Goal: Task Accomplishment & Management: Use online tool/utility

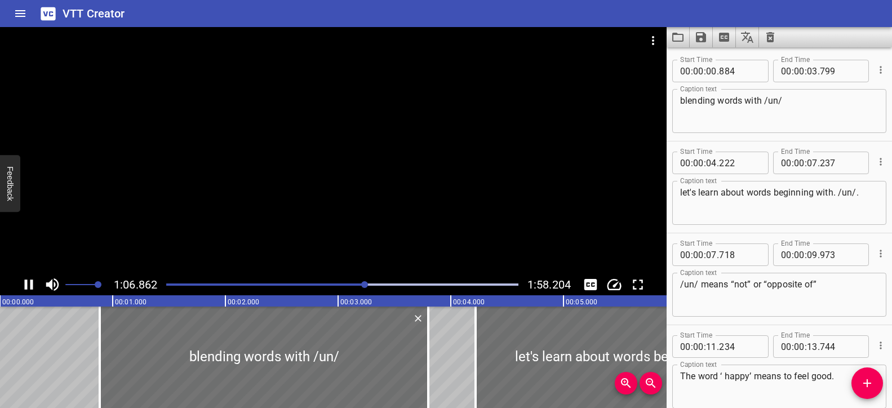
scroll to position [1343, 0]
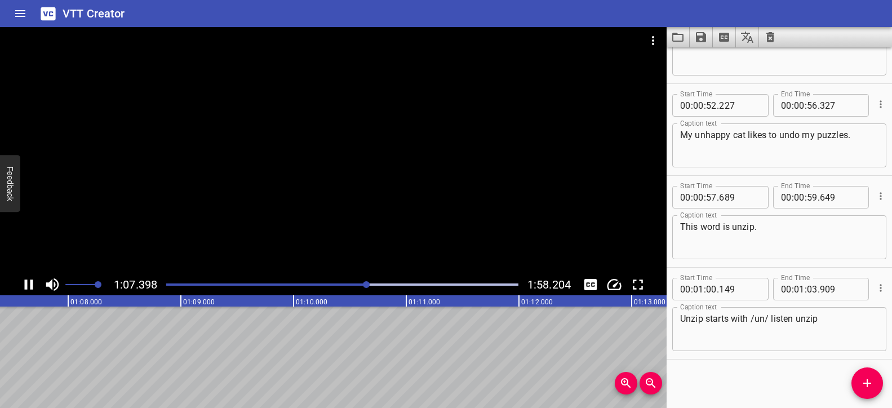
click at [350, 283] on div "Play progress" at bounding box center [191, 284] width 352 height 2
click at [354, 204] on div at bounding box center [333, 150] width 666 height 247
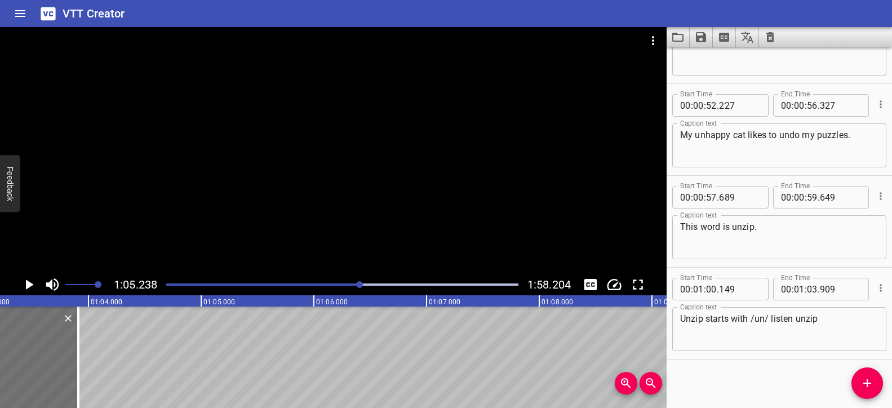
scroll to position [0, 7111]
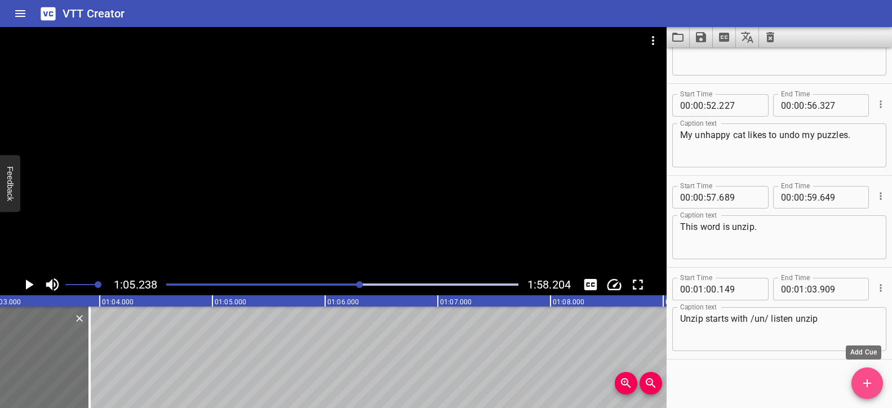
click at [857, 380] on span "Add Cue" at bounding box center [867, 383] width 32 height 14
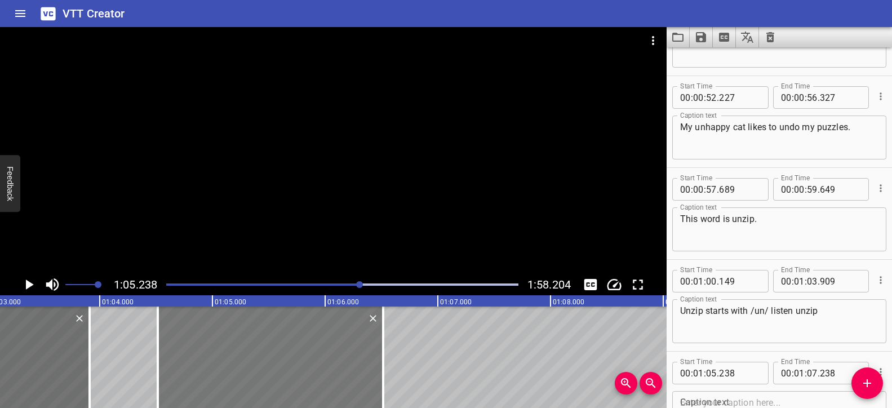
drag, startPoint x: 353, startPoint y: 379, endPoint x: 271, endPoint y: 364, distance: 83.0
click at [271, 364] on div at bounding box center [270, 356] width 225 height 101
type input "04"
type input "513"
type input "06"
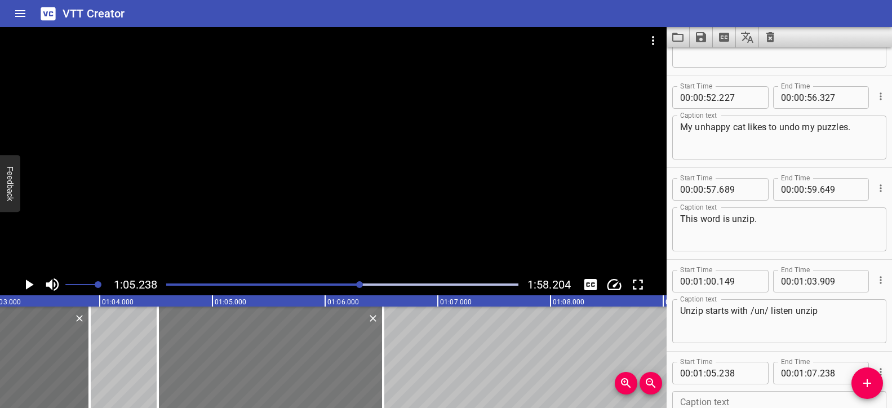
type input "513"
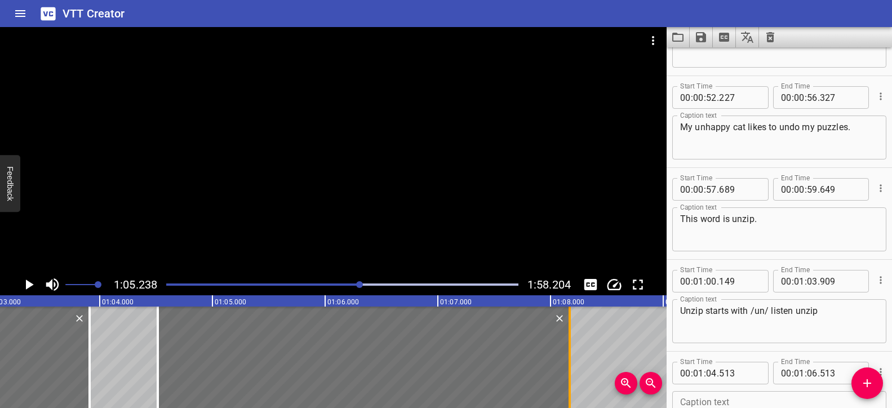
drag, startPoint x: 386, startPoint y: 346, endPoint x: 573, endPoint y: 349, distance: 187.1
click at [573, 349] on div at bounding box center [569, 356] width 11 height 101
type input "08"
type input "173"
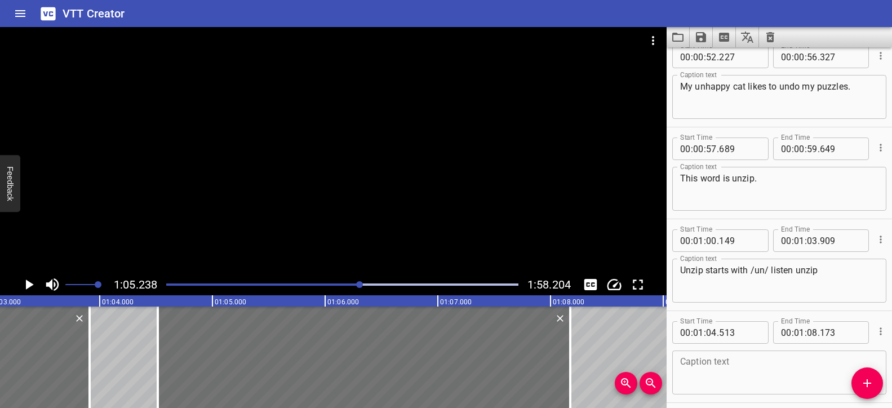
scroll to position [1437, 0]
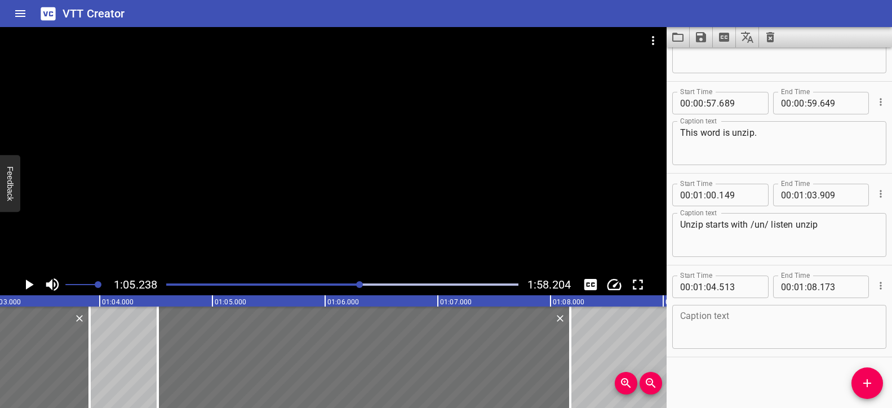
click at [731, 314] on textarea at bounding box center [779, 327] width 198 height 32
paste textarea "My unhappy cat likes to unzip [slight pause] my bookbag!"
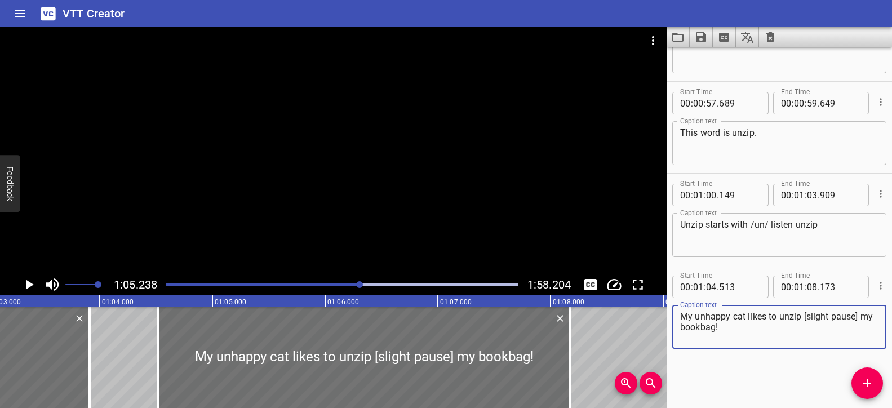
drag, startPoint x: 858, startPoint y: 317, endPoint x: 802, endPoint y: 315, distance: 55.8
click at [802, 315] on textarea "My unhappy cat likes to unzip [slight pause] my bookbag!" at bounding box center [779, 327] width 198 height 32
click at [806, 321] on textarea "My unhappy cat likes to unzip my bookbag!" at bounding box center [779, 327] width 198 height 32
type textarea "My unhappy cat likes to unzip my bookbag!"
click at [353, 285] on div "Play progress" at bounding box center [184, 284] width 352 height 2
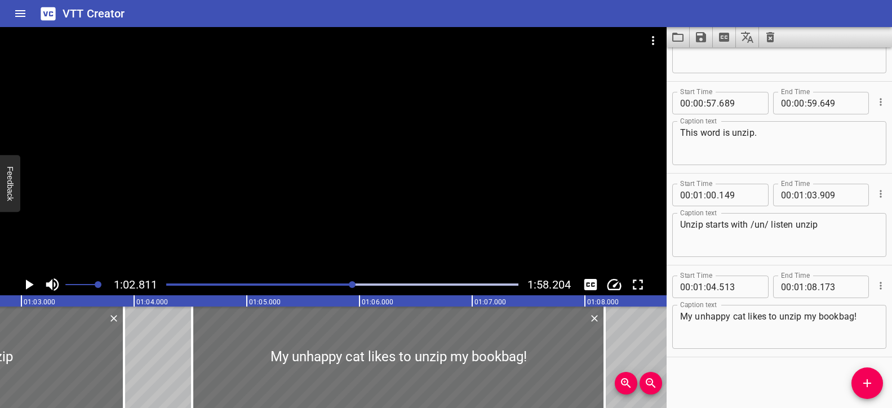
click at [451, 199] on div at bounding box center [333, 150] width 666 height 247
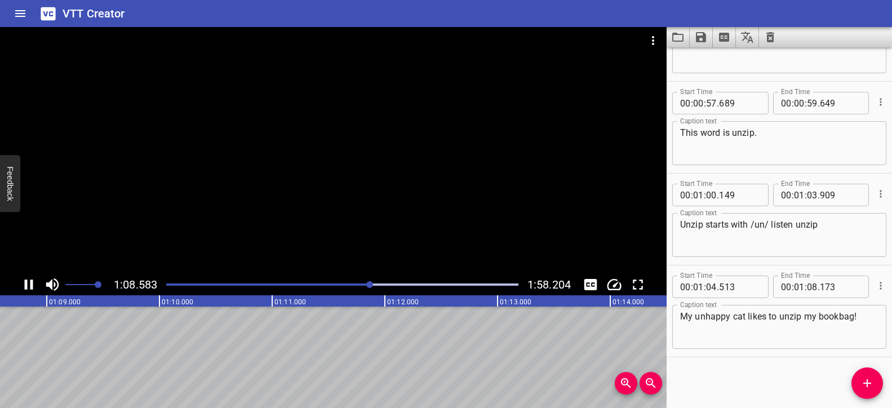
click at [367, 137] on div at bounding box center [333, 150] width 666 height 247
click at [366, 283] on div "Play progress" at bounding box center [195, 284] width 352 height 2
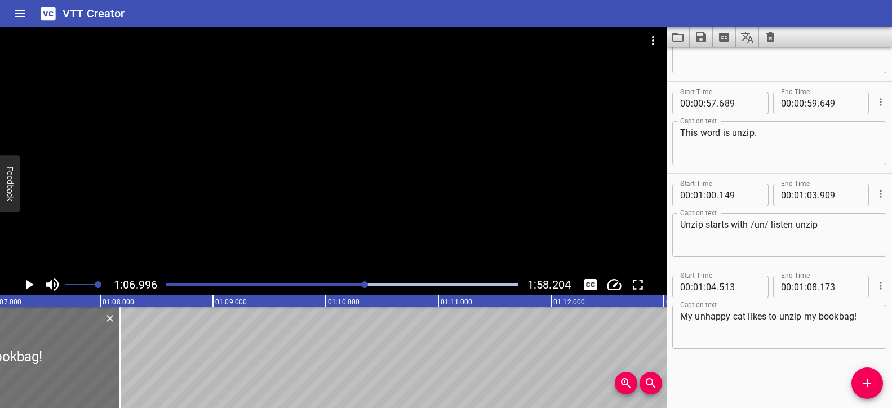
click at [393, 230] on div at bounding box center [333, 150] width 666 height 247
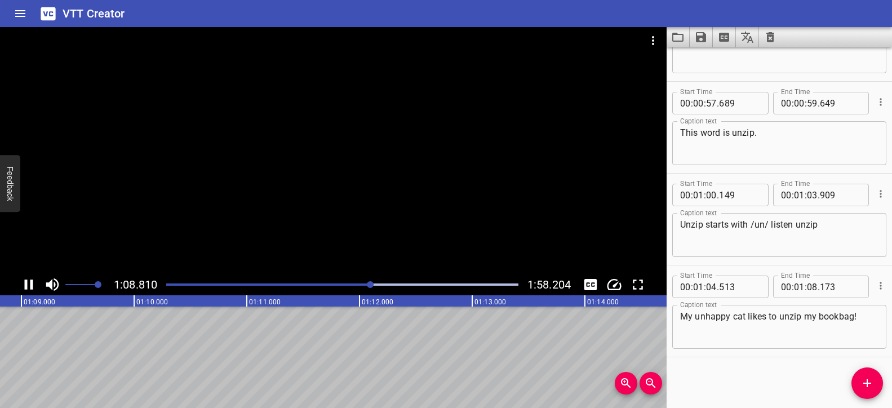
click at [392, 228] on div at bounding box center [333, 150] width 666 height 247
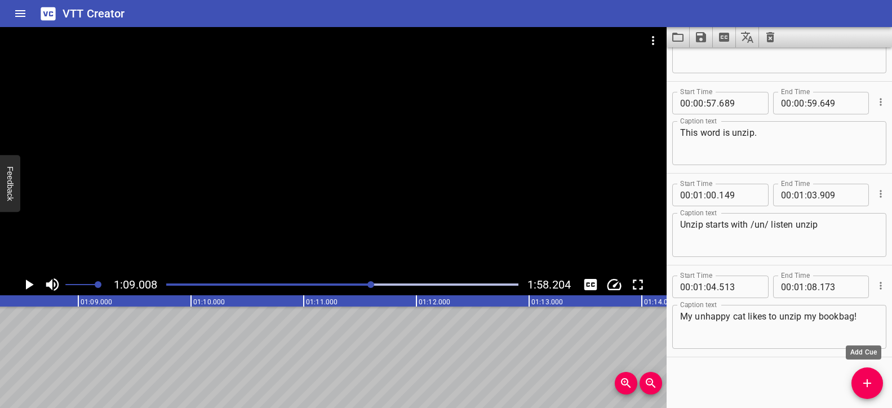
click at [855, 378] on span "Add Cue" at bounding box center [867, 383] width 32 height 14
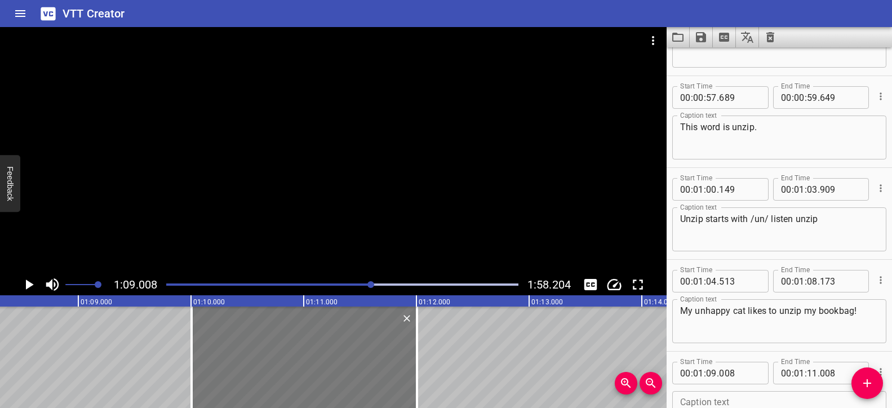
drag, startPoint x: 155, startPoint y: 375, endPoint x: 267, endPoint y: 370, distance: 112.3
click at [267, 370] on div at bounding box center [304, 356] width 225 height 101
type input "10"
type input "003"
type input "12"
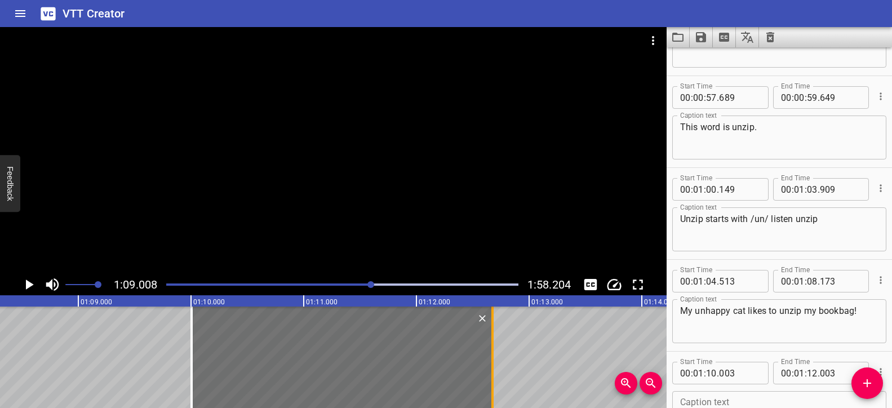
drag, startPoint x: 419, startPoint y: 340, endPoint x: 494, endPoint y: 340, distance: 74.9
click at [494, 340] on div at bounding box center [492, 356] width 11 height 101
type input "673"
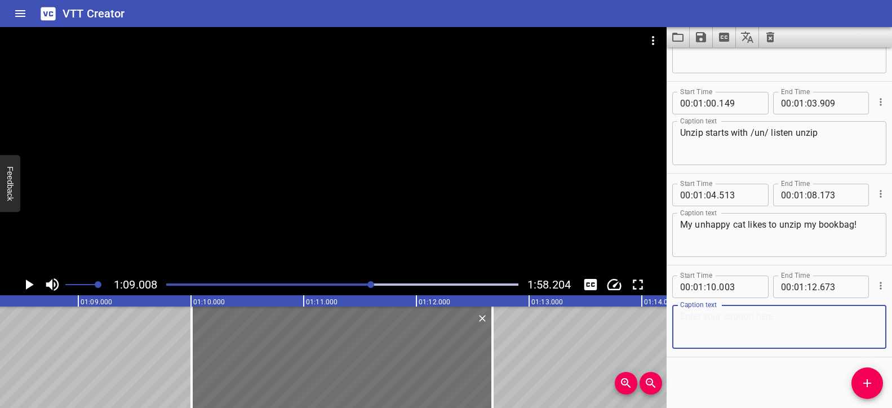
click at [729, 325] on textarea at bounding box center [779, 327] width 198 height 32
paste textarea "What are some other words that begin with /un/?"
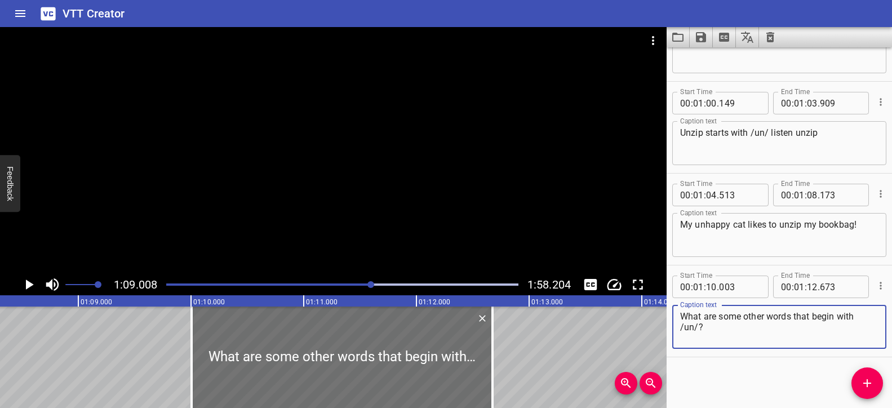
type textarea "What are some other words that begin with /un/?"
click at [390, 236] on div at bounding box center [333, 150] width 666 height 247
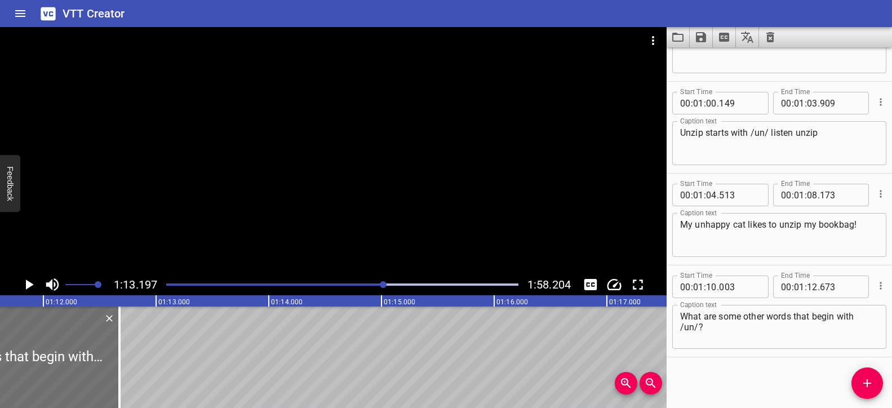
scroll to position [0, 8080]
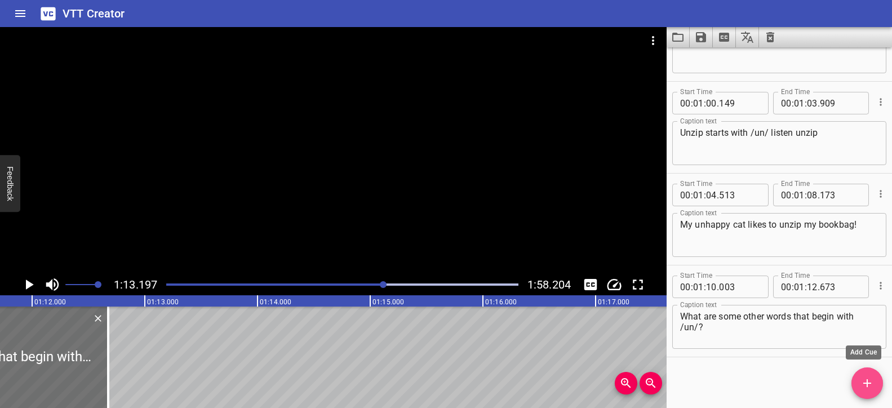
drag, startPoint x: 859, startPoint y: 374, endPoint x: 852, endPoint y: 370, distance: 7.3
click at [859, 374] on button "Add Cue" at bounding box center [867, 383] width 32 height 32
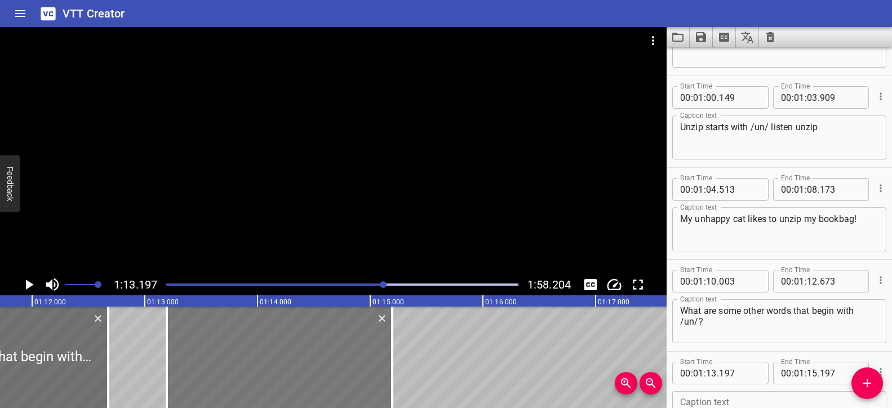
click at [275, 364] on div at bounding box center [279, 356] width 225 height 101
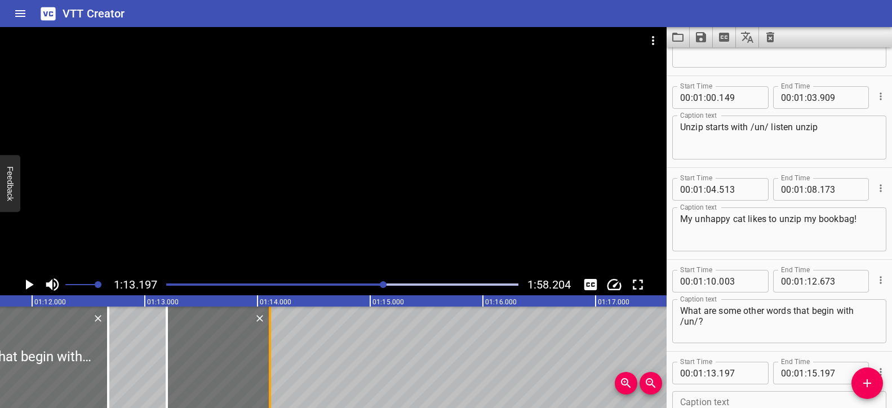
drag, startPoint x: 388, startPoint y: 345, endPoint x: 268, endPoint y: 343, distance: 119.5
click at [265, 343] on div at bounding box center [269, 356] width 11 height 101
type input "14"
type input "112"
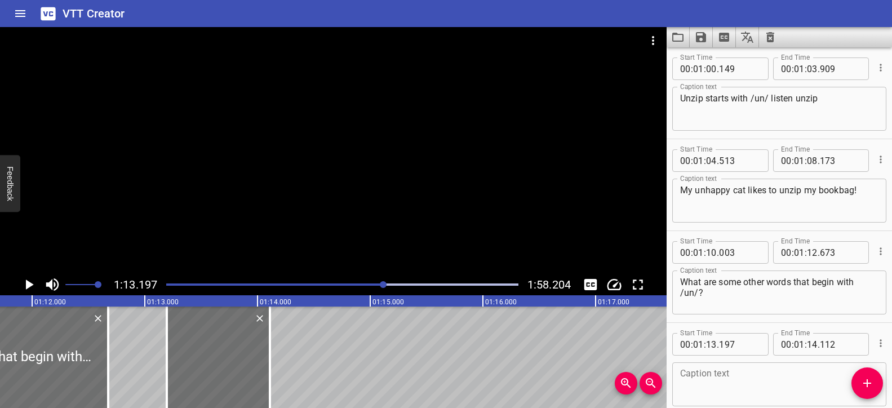
scroll to position [1621, 0]
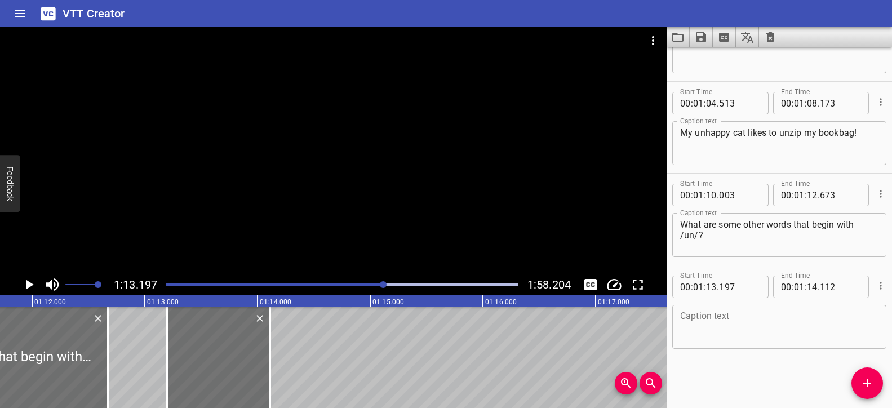
click at [727, 312] on textarea at bounding box center [779, 327] width 198 height 32
paste textarea "unexpected."
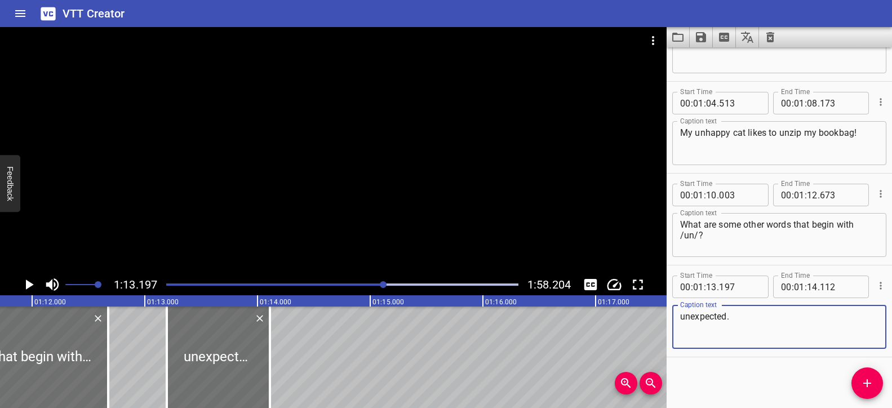
type textarea "unexpected."
click at [340, 226] on div at bounding box center [333, 150] width 666 height 247
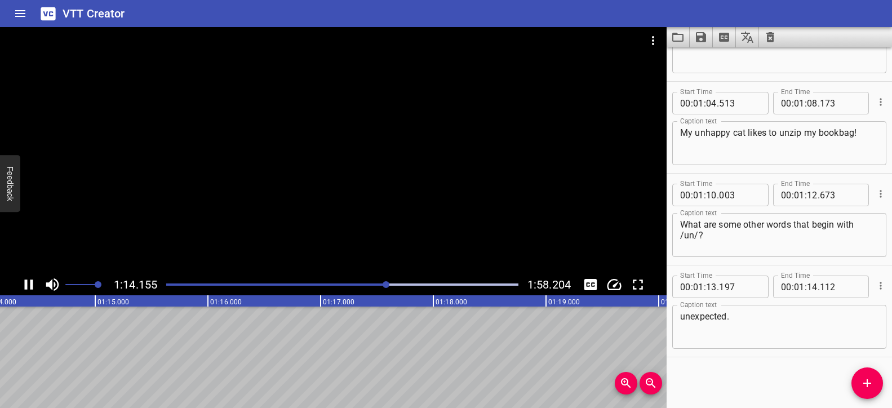
click at [401, 202] on div at bounding box center [333, 150] width 666 height 247
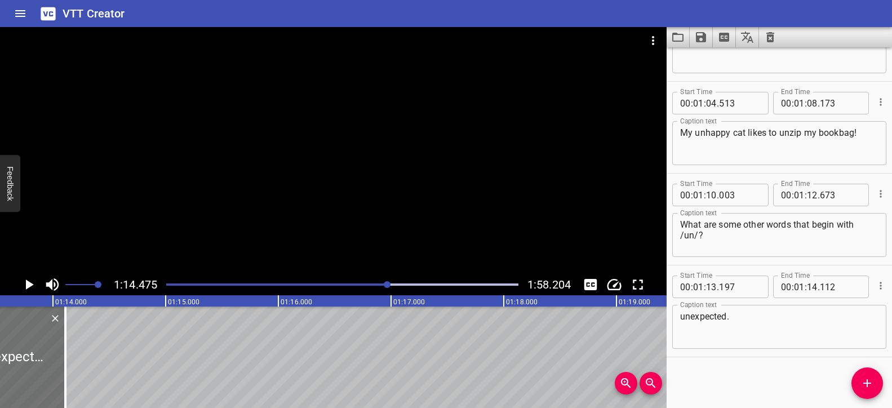
scroll to position [0, 8262]
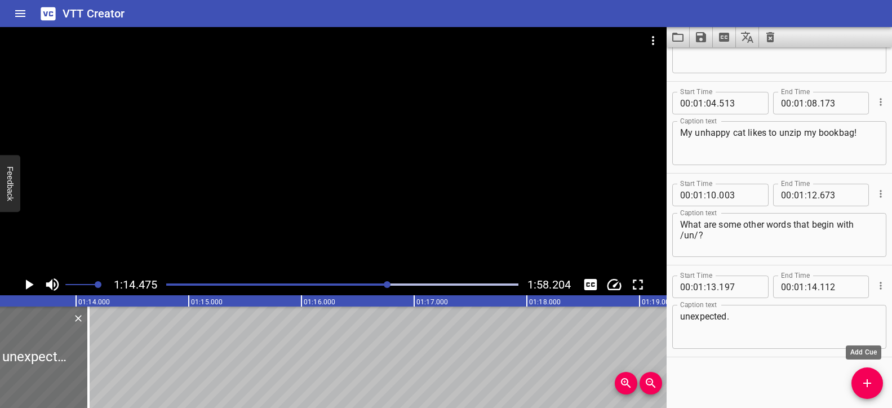
click at [864, 380] on icon "Add Cue" at bounding box center [867, 383] width 14 height 14
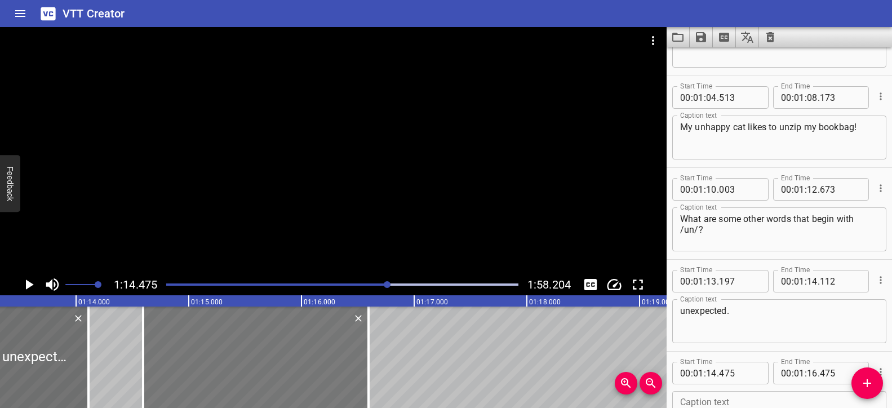
drag, startPoint x: 258, startPoint y: 372, endPoint x: 267, endPoint y: 374, distance: 9.1
click at [267, 374] on div at bounding box center [255, 356] width 225 height 101
type input "600"
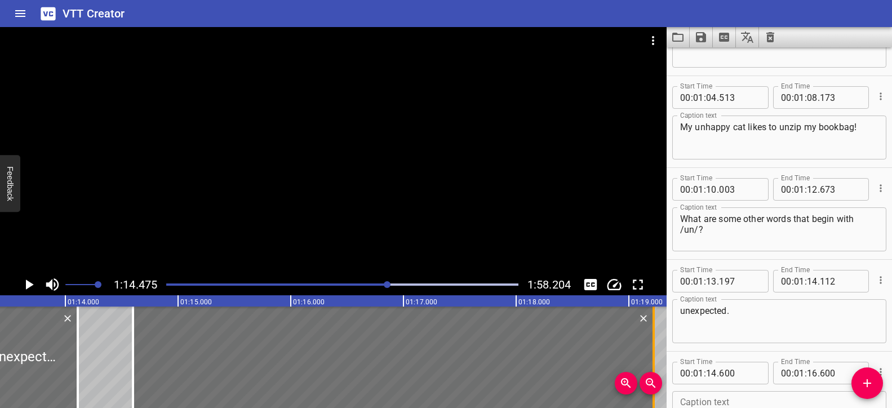
scroll to position [0, 8288]
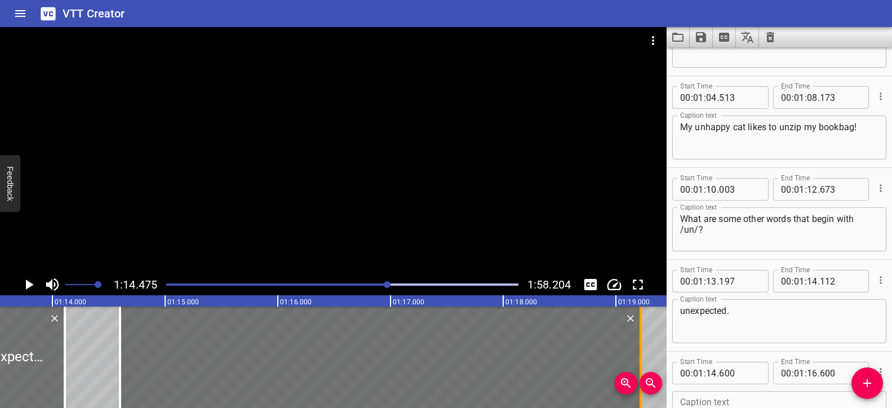
drag, startPoint x: 368, startPoint y: 341, endPoint x: 660, endPoint y: 355, distance: 291.6
click at [641, 355] on div at bounding box center [640, 356] width 2 height 101
type input "19"
drag, startPoint x: 656, startPoint y: 357, endPoint x: 677, endPoint y: 356, distance: 21.4
click at [630, 355] on div at bounding box center [631, 356] width 2 height 101
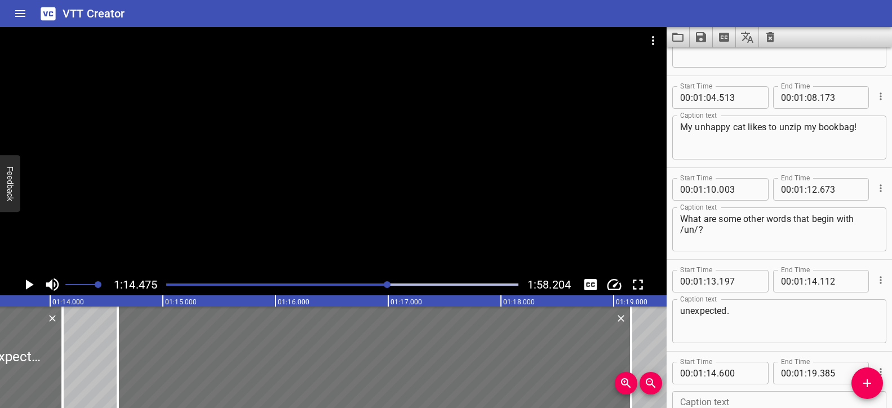
type input "155"
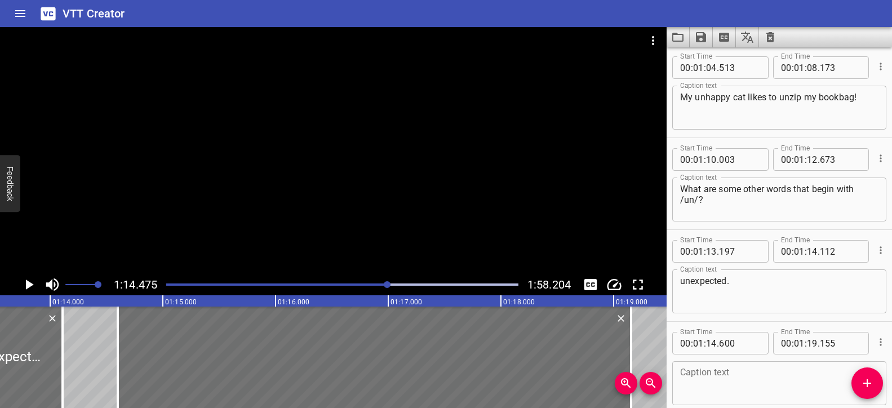
scroll to position [1713, 0]
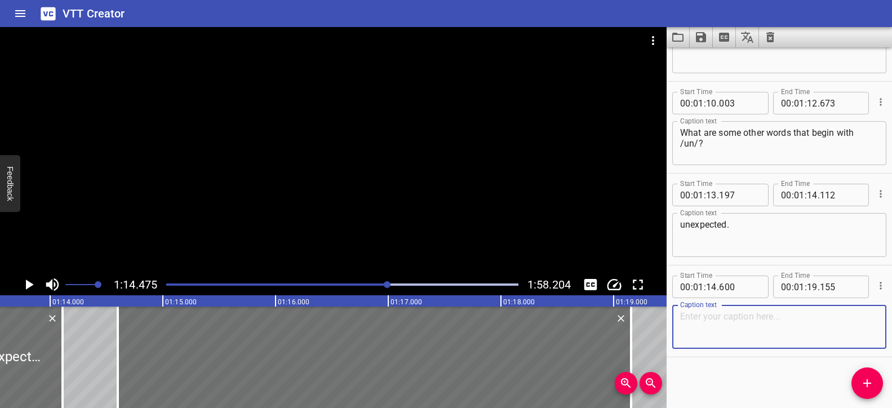
click at [744, 336] on textarea at bounding box center [779, 327] width 198 height 32
paste textarea "Adding /un/ to the word “expected” makes the word unexpected."
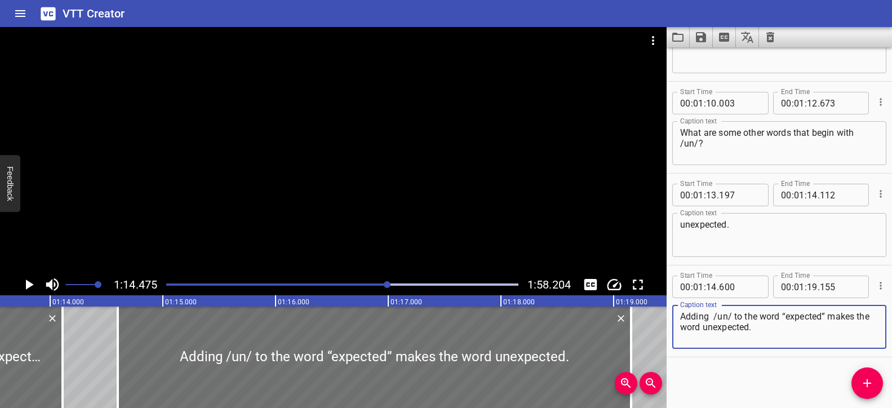
type textarea "Adding /un/ to the word “expected” makes the word unexpected."
click at [411, 215] on div at bounding box center [333, 150] width 666 height 247
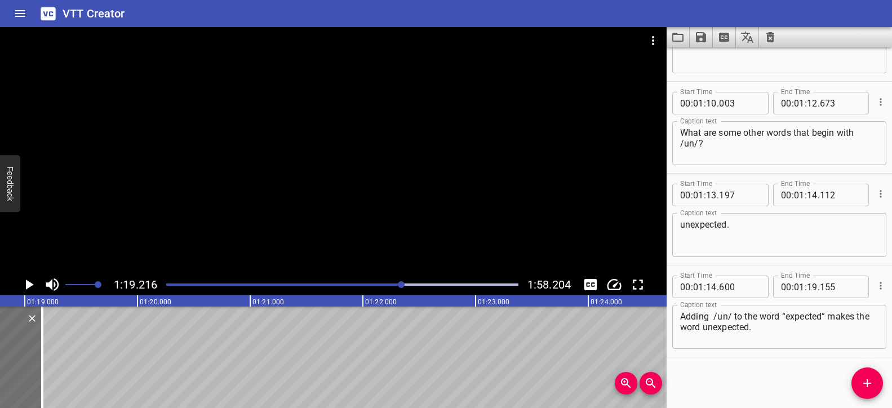
scroll to position [0, 8842]
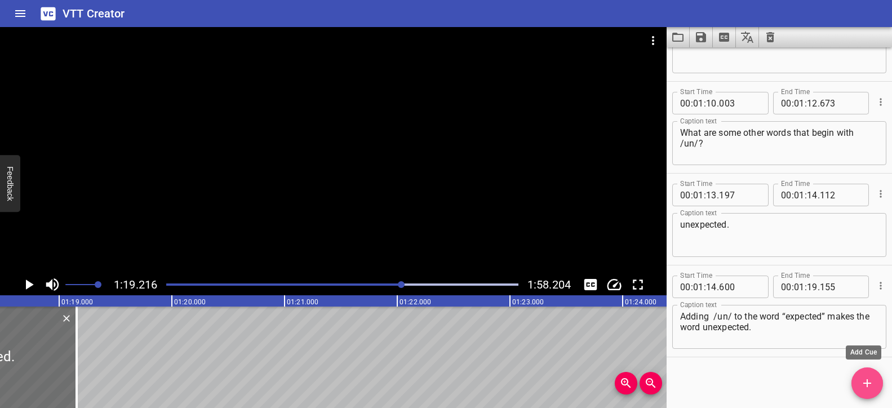
click at [863, 382] on icon "Add Cue" at bounding box center [867, 383] width 14 height 14
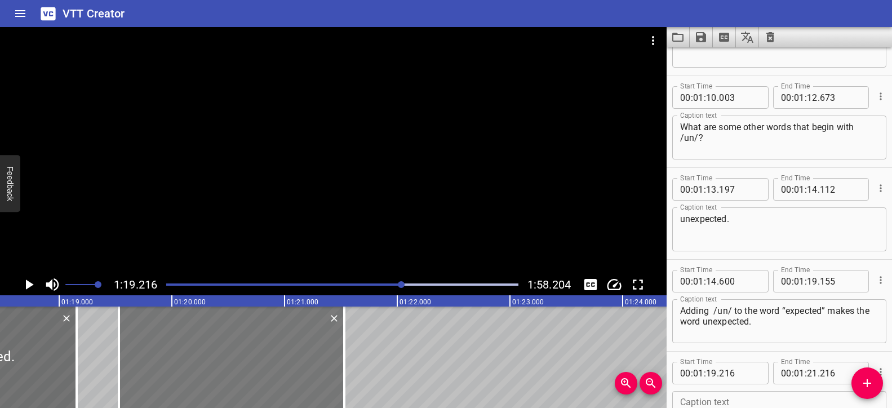
drag, startPoint x: 270, startPoint y: 366, endPoint x: 306, endPoint y: 365, distance: 35.5
click at [306, 365] on div at bounding box center [231, 356] width 225 height 101
type input "531"
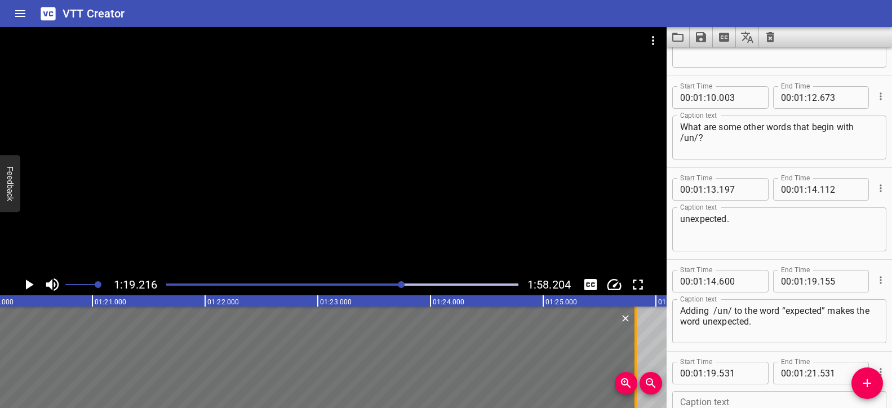
scroll to position [0, 9036]
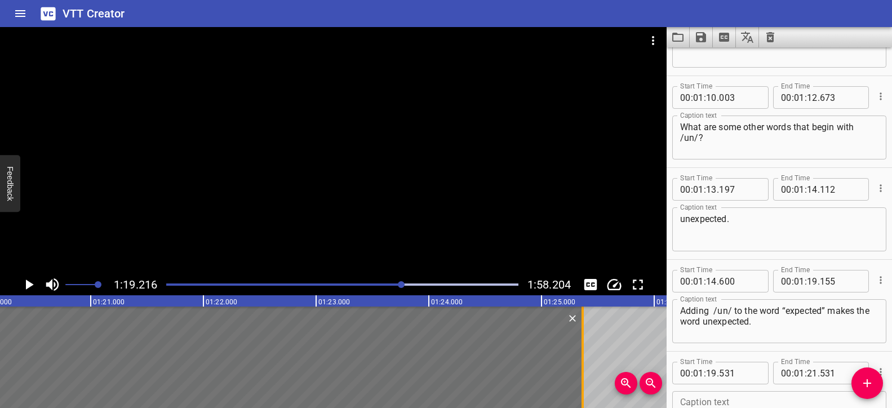
drag, startPoint x: 346, startPoint y: 350, endPoint x: 581, endPoint y: 353, distance: 234.9
click at [581, 353] on div at bounding box center [582, 356] width 2 height 101
type input "25"
type input "366"
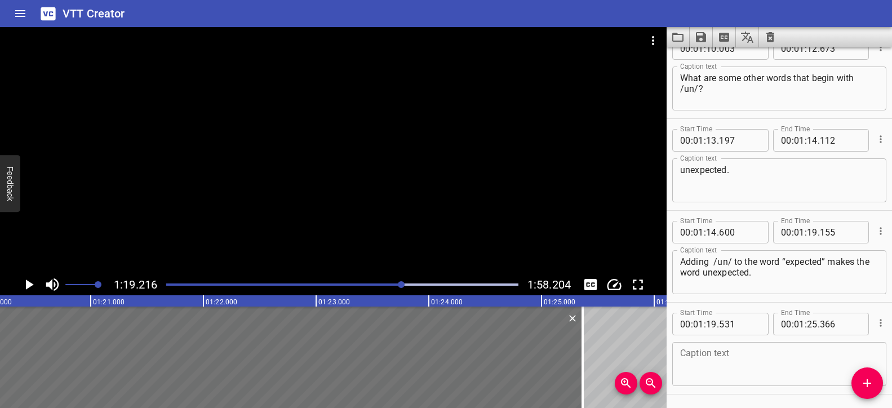
scroll to position [1804, 0]
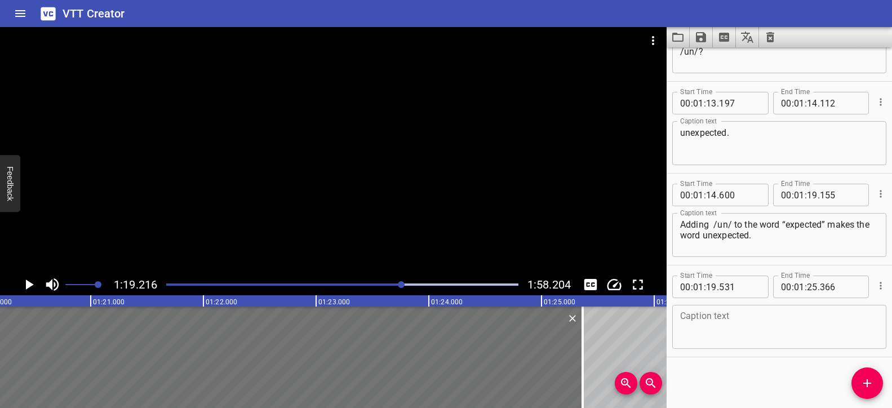
click at [740, 335] on textarea at bounding box center [779, 327] width 198 height 32
paste textarea "That photo is unexpected[slight pause] ! My unhappy cat looks really surprised!"
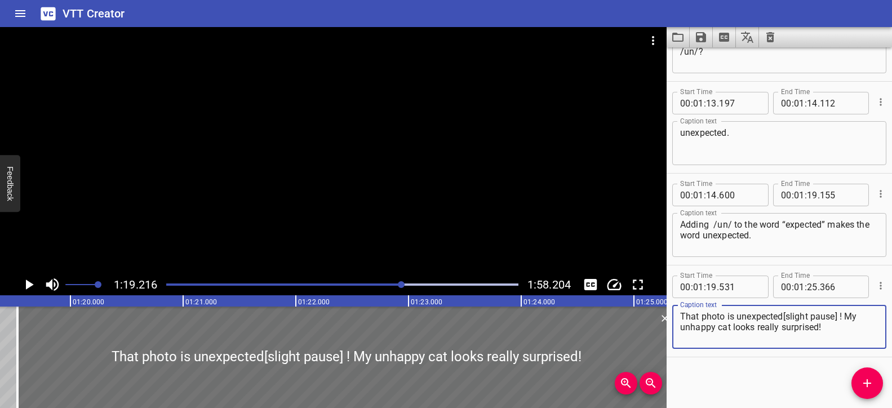
scroll to position [0, 8966]
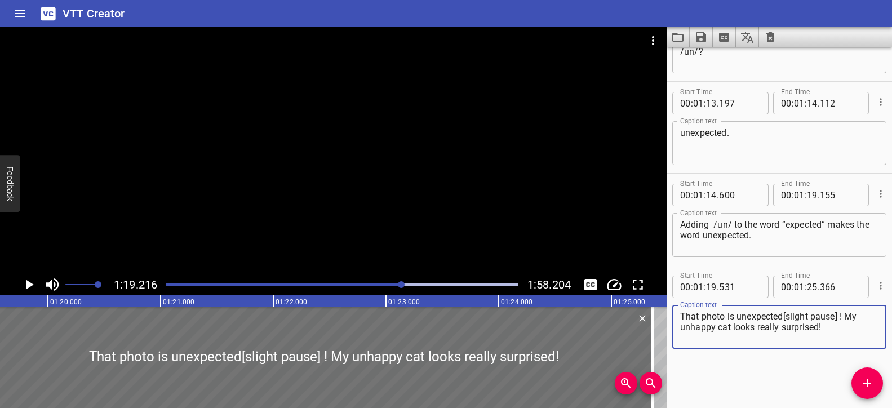
drag, startPoint x: 840, startPoint y: 315, endPoint x: 784, endPoint y: 315, distance: 55.8
click at [784, 315] on textarea "That photo is unexpected[slight pause] ! My unhappy cat looks really surprised!" at bounding box center [779, 327] width 198 height 32
type textarea "That photo is unexpected! My unhappy cat looks really surprised!"
click at [323, 246] on div at bounding box center [333, 150] width 666 height 247
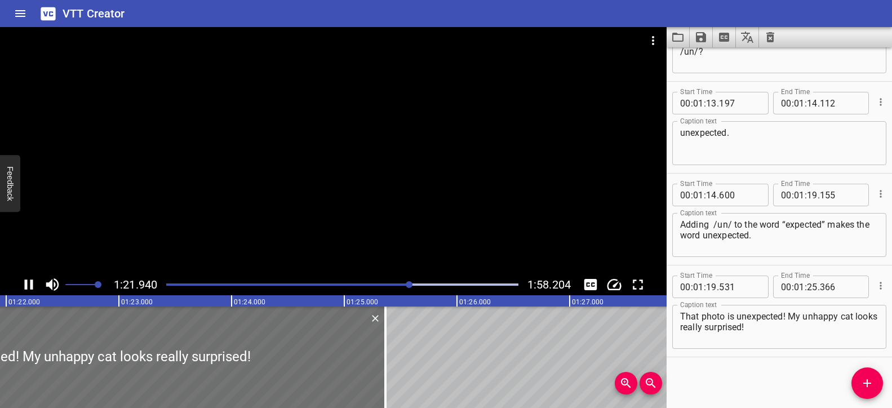
click at [338, 234] on div at bounding box center [333, 150] width 666 height 247
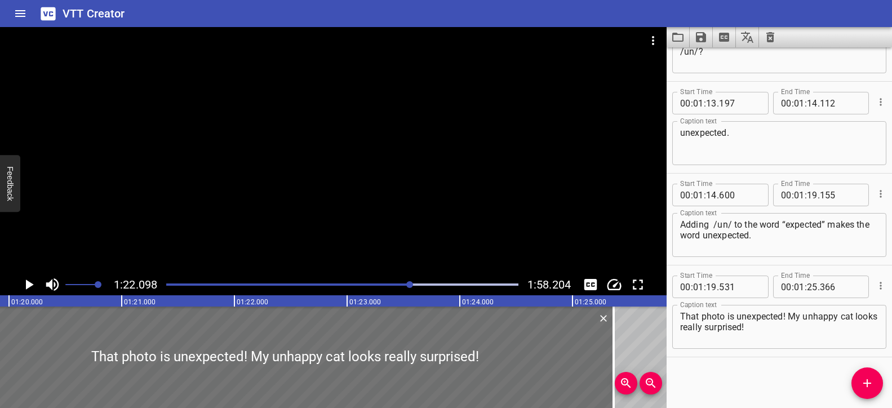
scroll to position [0, 8982]
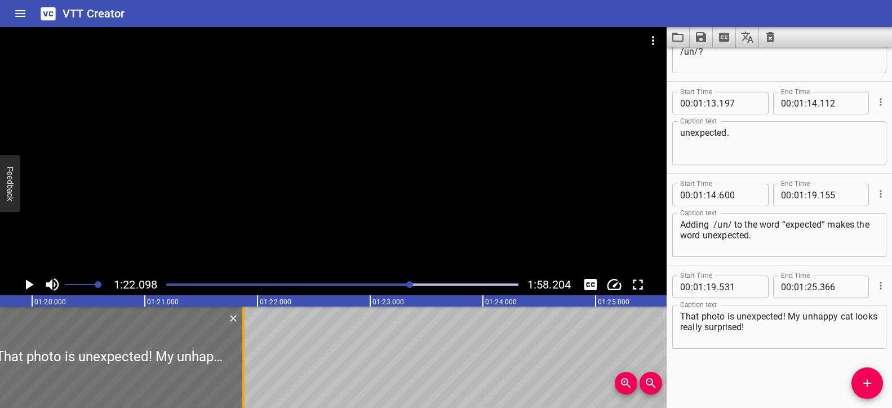
drag, startPoint x: 634, startPoint y: 339, endPoint x: 246, endPoint y: 340, distance: 388.2
click at [241, 339] on div at bounding box center [243, 356] width 11 height 101
type input "21"
type input "876"
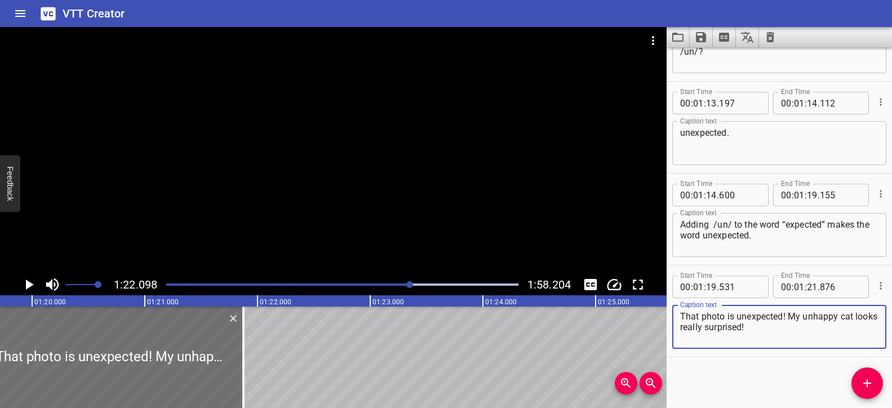
drag, startPoint x: 783, startPoint y: 327, endPoint x: 788, endPoint y: 315, distance: 13.6
click at [788, 315] on textarea "That photo is unexpected! My unhappy cat looks really surprised!" at bounding box center [779, 327] width 198 height 32
type textarea "That photo is unexpected!"
click at [866, 378] on icon "Add Cue" at bounding box center [867, 383] width 14 height 14
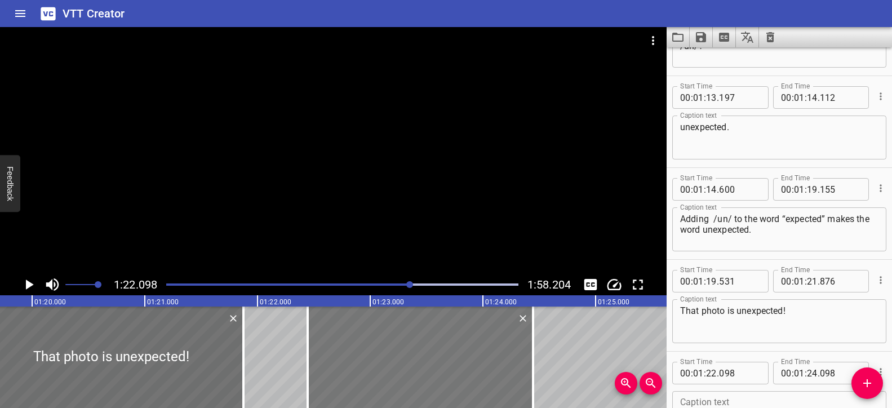
drag, startPoint x: 428, startPoint y: 360, endPoint x: 457, endPoint y: 362, distance: 29.4
click at [457, 362] on div at bounding box center [420, 356] width 225 height 101
type input "443"
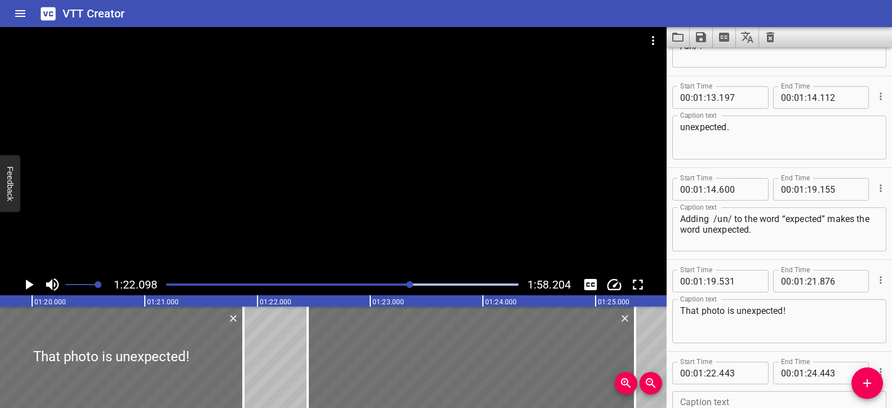
drag, startPoint x: 532, startPoint y: 351, endPoint x: 710, endPoint y: 329, distance: 179.9
click at [634, 347] on div at bounding box center [635, 356] width 2 height 101
type input "25"
type input "348"
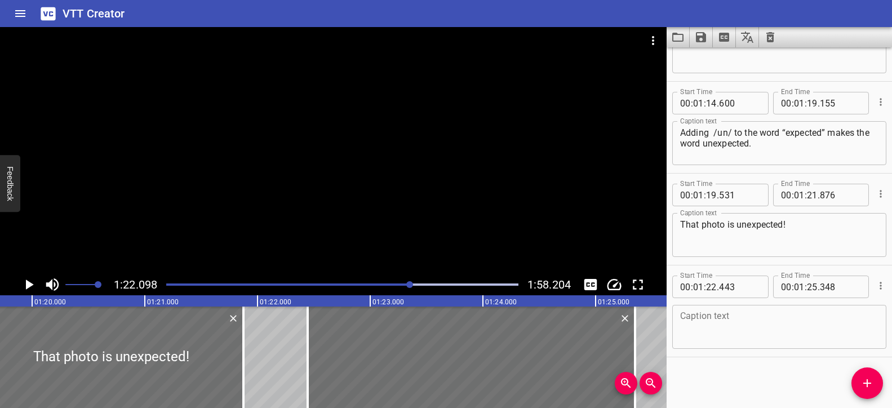
click at [718, 315] on textarea at bounding box center [779, 327] width 198 height 32
paste textarea "My unhappy cat looks really surprised!"
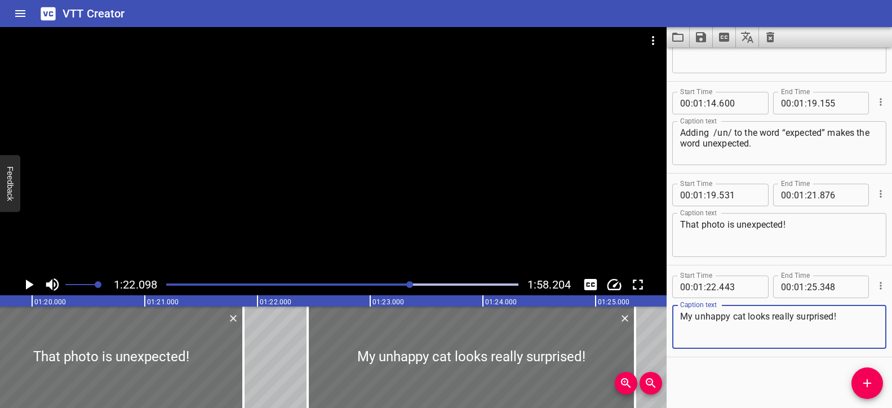
type textarea "My unhappy cat looks really surprised!"
click at [404, 284] on div "Play progress" at bounding box center [235, 284] width 352 height 2
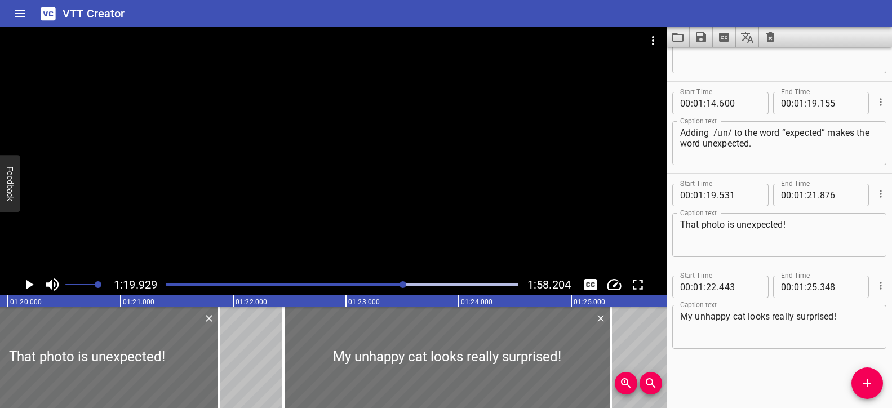
click at [395, 199] on div at bounding box center [333, 150] width 666 height 247
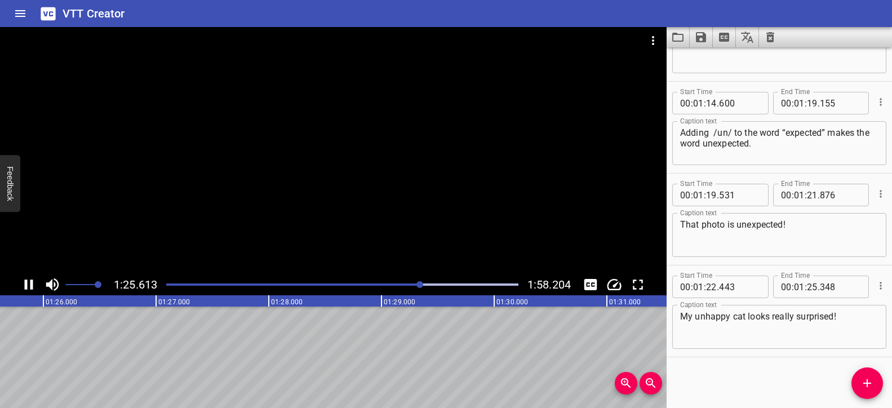
click at [389, 201] on div at bounding box center [333, 150] width 666 height 247
click at [870, 383] on icon "Add Cue" at bounding box center [867, 383] width 14 height 14
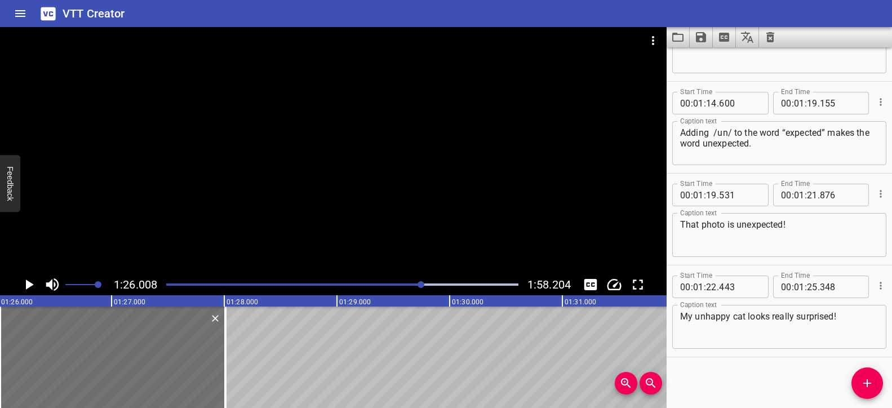
scroll to position [1902, 0]
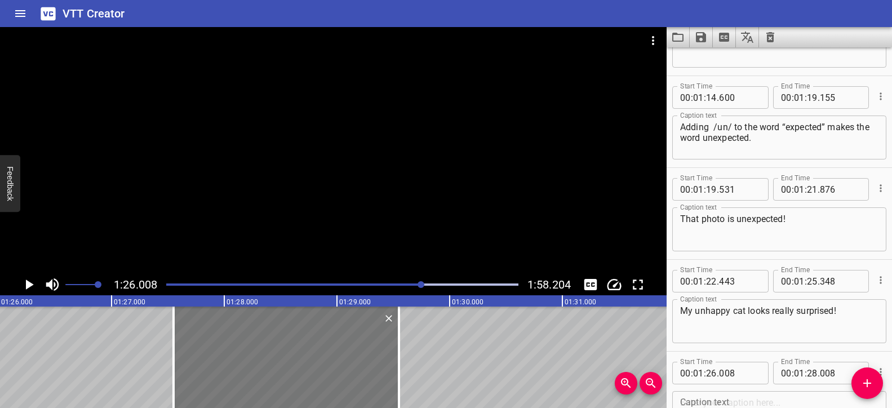
drag, startPoint x: 157, startPoint y: 359, endPoint x: 330, endPoint y: 355, distance: 173.6
click at [330, 355] on div at bounding box center [286, 356] width 225 height 101
type input "27"
type input "548"
type input "29"
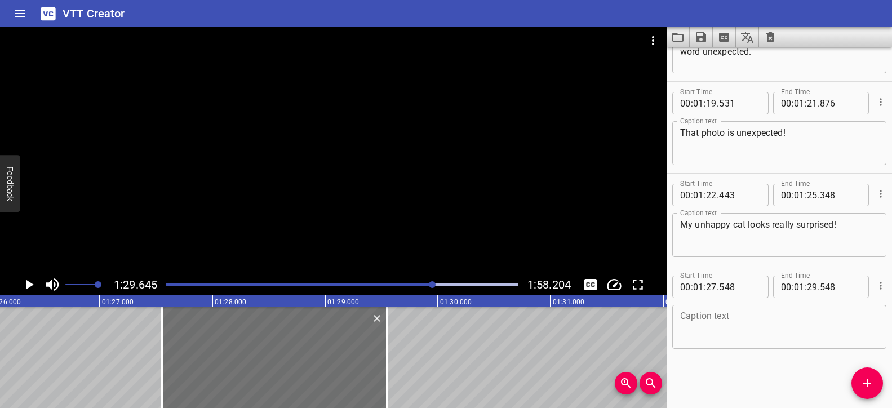
scroll to position [0, 9668]
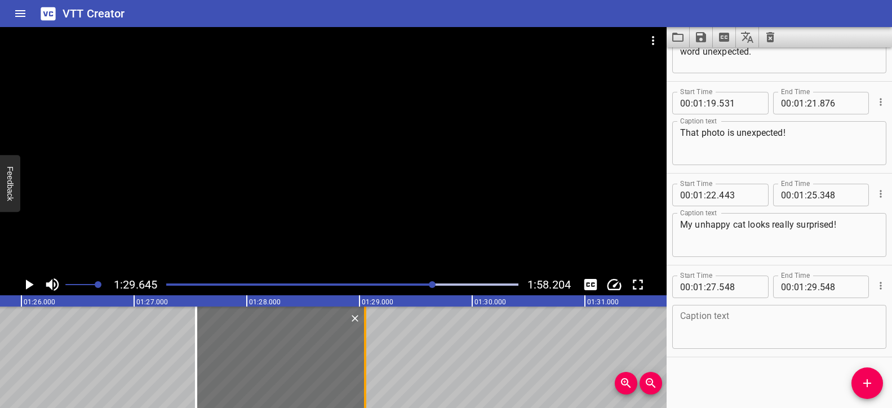
drag, startPoint x: 419, startPoint y: 324, endPoint x: 362, endPoint y: 332, distance: 56.9
click at [362, 332] on div at bounding box center [364, 356] width 11 height 101
type input "048"
click at [740, 317] on textarea at bounding box center [779, 327] width 198 height 32
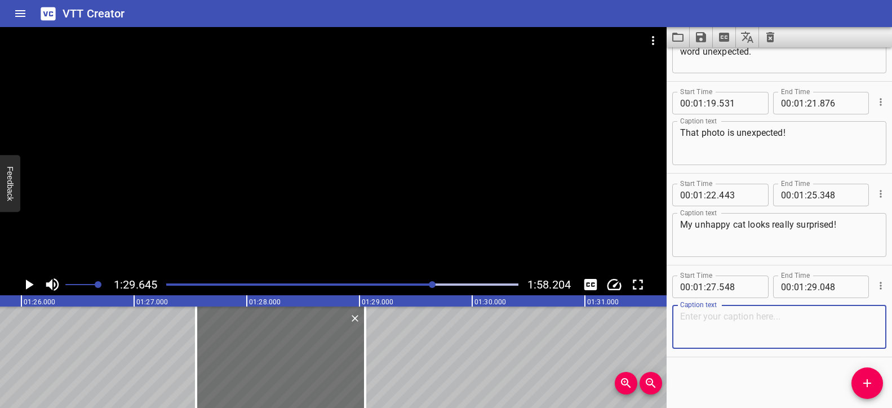
paste textarea "What about unbeaten?"
type textarea "What about unbeaten?"
click at [401, 186] on div at bounding box center [333, 150] width 666 height 247
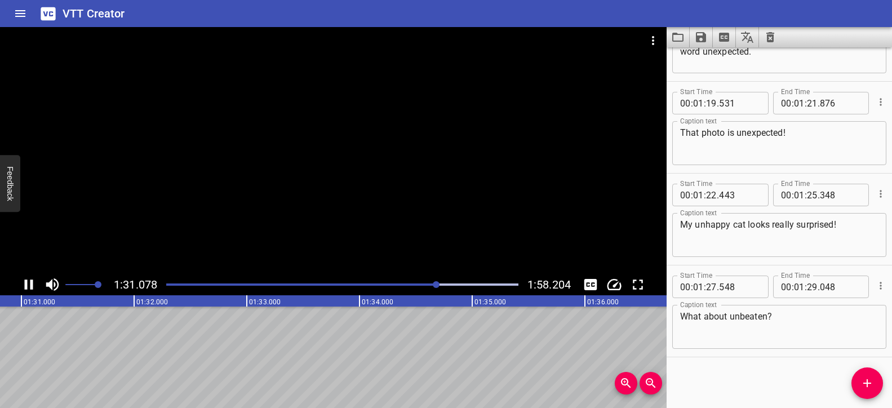
click at [429, 282] on div at bounding box center [342, 285] width 366 height 16
click at [414, 283] on div "Play progress" at bounding box center [258, 284] width 352 height 2
click at [363, 224] on div at bounding box center [333, 150] width 666 height 247
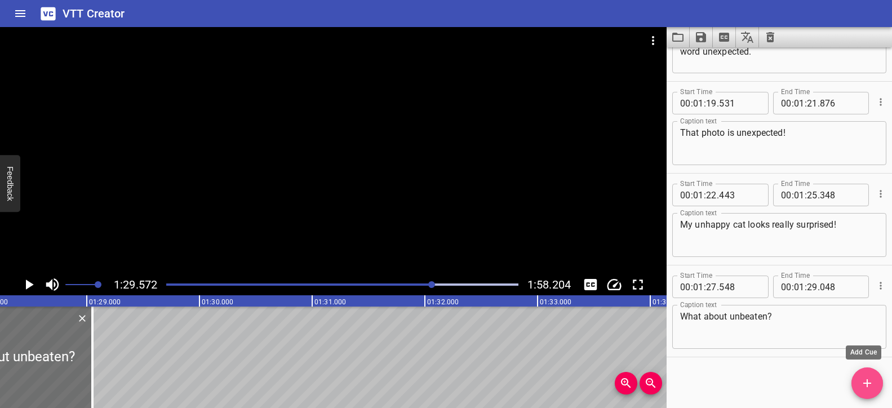
click at [857, 384] on span "Add Cue" at bounding box center [867, 383] width 32 height 14
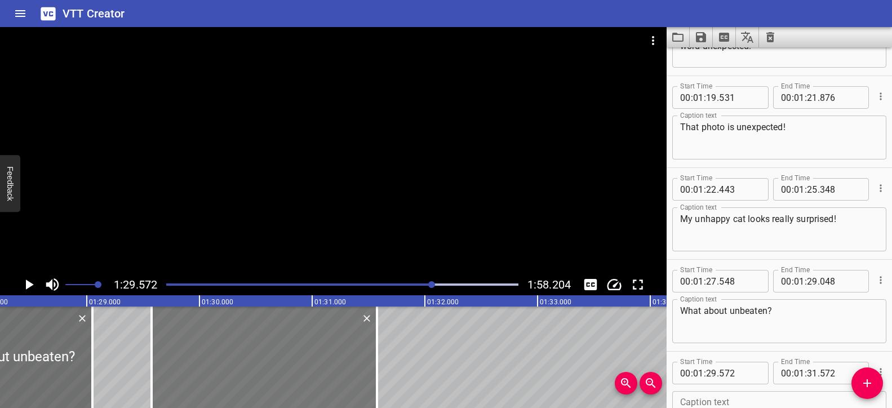
click at [297, 358] on div at bounding box center [264, 356] width 225 height 101
type input "567"
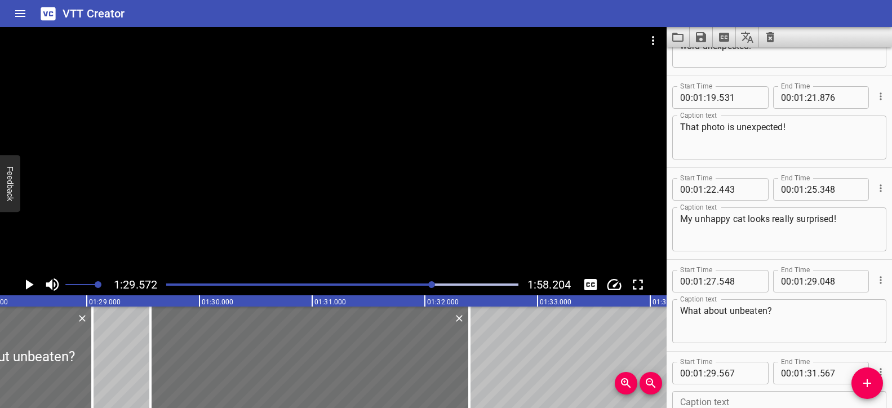
drag, startPoint x: 378, startPoint y: 344, endPoint x: 582, endPoint y: 354, distance: 204.2
click at [472, 354] on div at bounding box center [469, 356] width 11 height 101
type input "32"
type input "397"
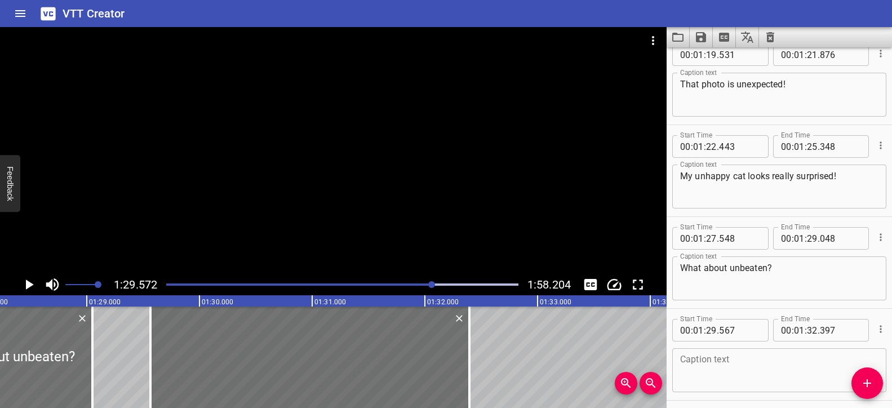
scroll to position [2080, 0]
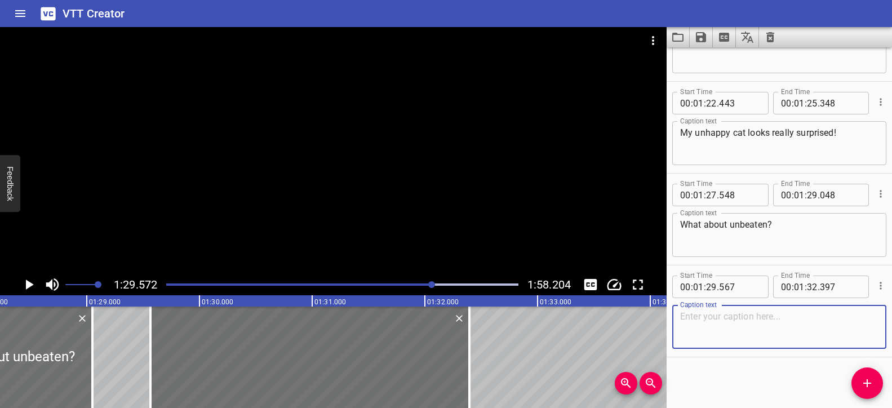
click at [713, 327] on textarea at bounding box center [779, 327] width 198 height 32
paste textarea "Do you hear the /un/ sound?"
type textarea "Do you hear the /un/ sound?"
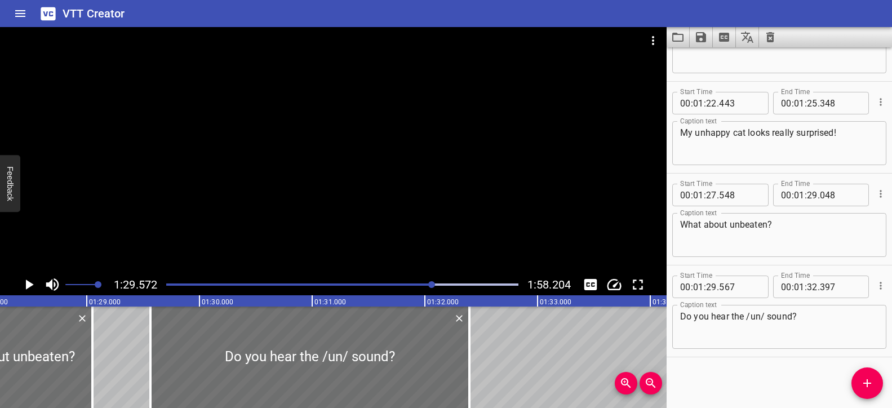
click at [377, 225] on div at bounding box center [333, 150] width 666 height 247
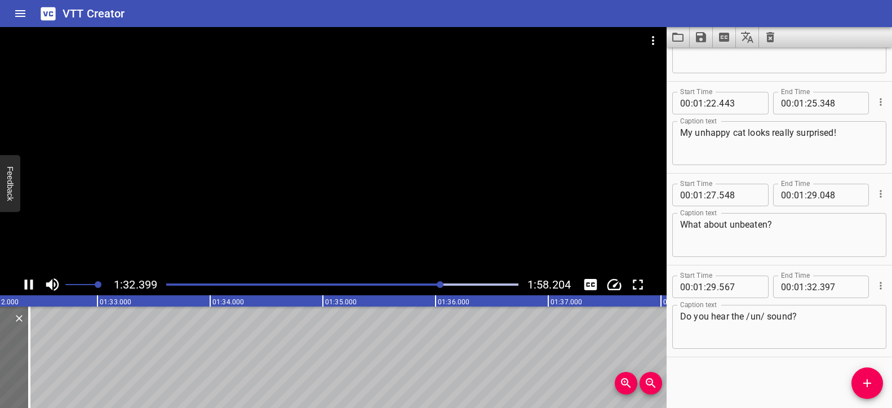
scroll to position [0, 10423]
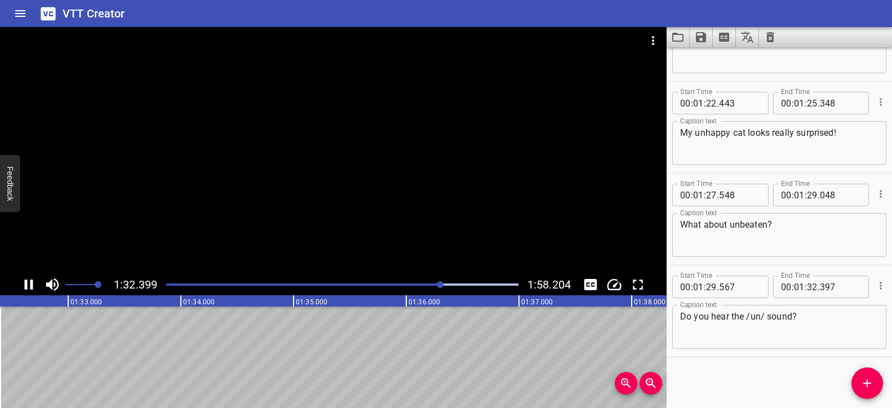
click at [376, 225] on div at bounding box center [333, 150] width 666 height 247
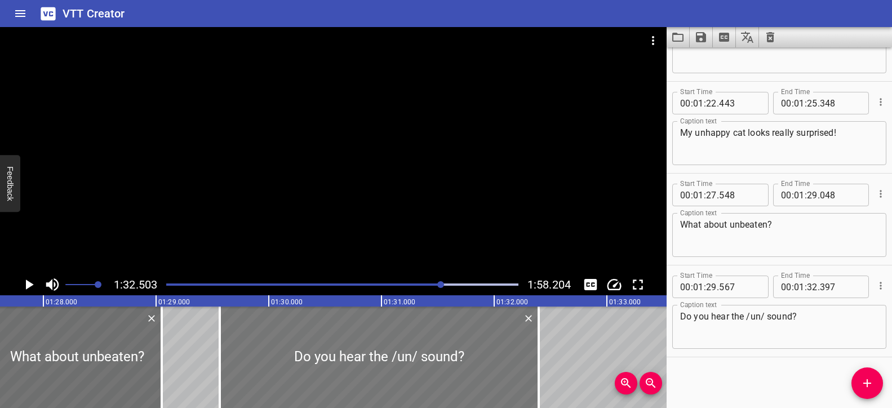
scroll to position [0, 9861]
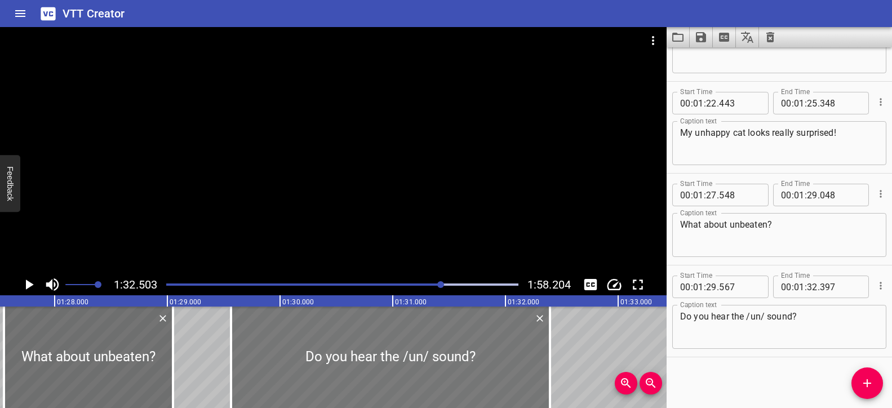
click at [543, 354] on div at bounding box center [390, 356] width 319 height 101
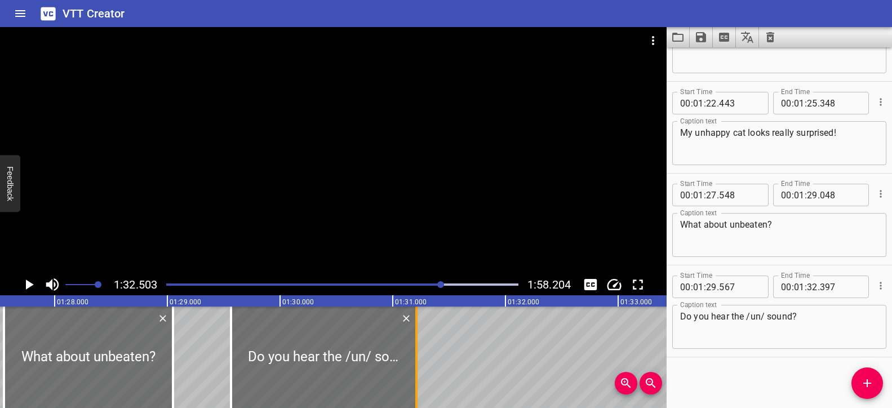
drag, startPoint x: 552, startPoint y: 335, endPoint x: 416, endPoint y: 338, distance: 135.2
click at [416, 338] on div at bounding box center [416, 356] width 11 height 101
type input "31"
type input "197"
click at [866, 380] on icon "Add Cue" at bounding box center [867, 383] width 8 height 8
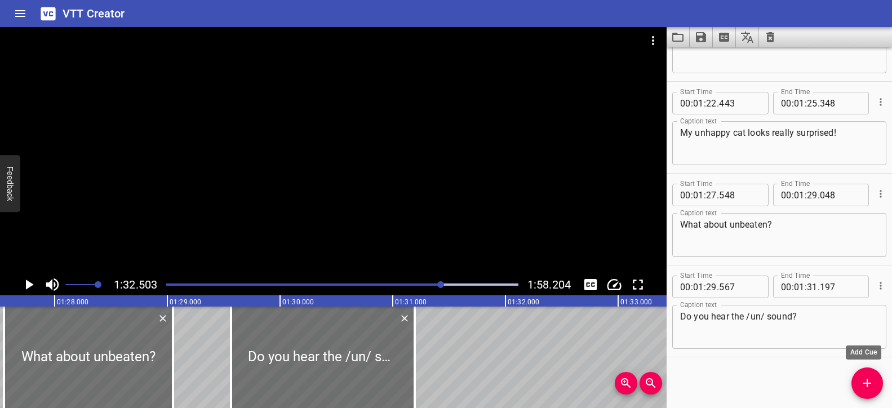
scroll to position [2086, 0]
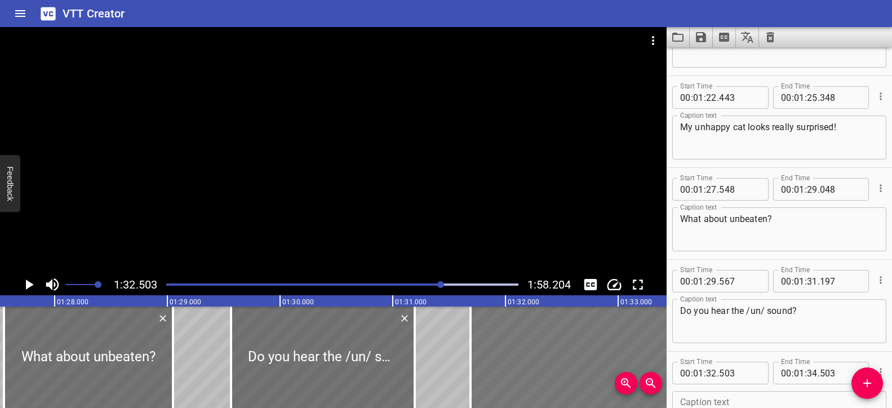
drag, startPoint x: 603, startPoint y: 353, endPoint x: 512, endPoint y: 353, distance: 91.8
click at [512, 353] on div at bounding box center [582, 356] width 225 height 101
type input "31"
type input "688"
type input "33"
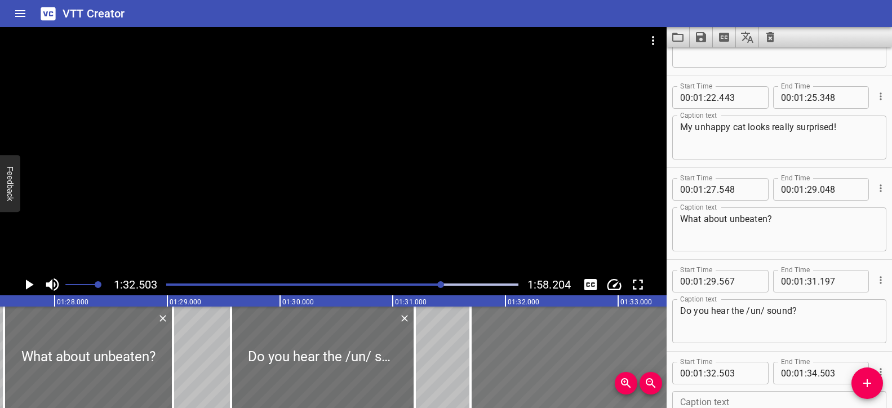
type input "688"
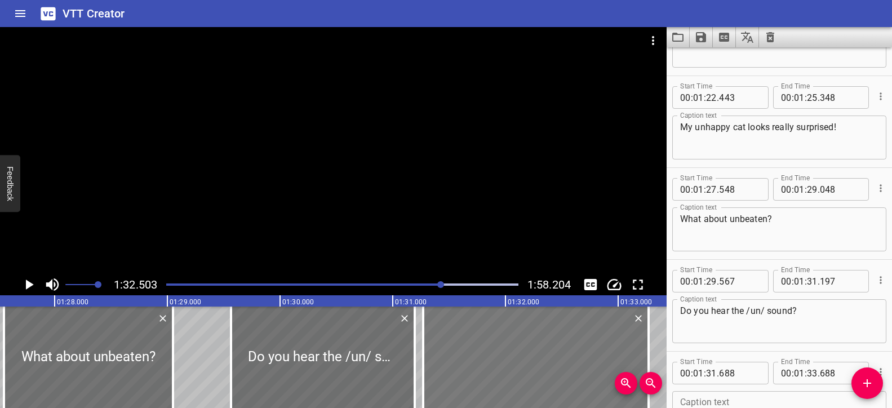
drag, startPoint x: 617, startPoint y: 341, endPoint x: 570, endPoint y: 343, distance: 47.4
click at [570, 343] on div at bounding box center [535, 356] width 225 height 101
type input "268"
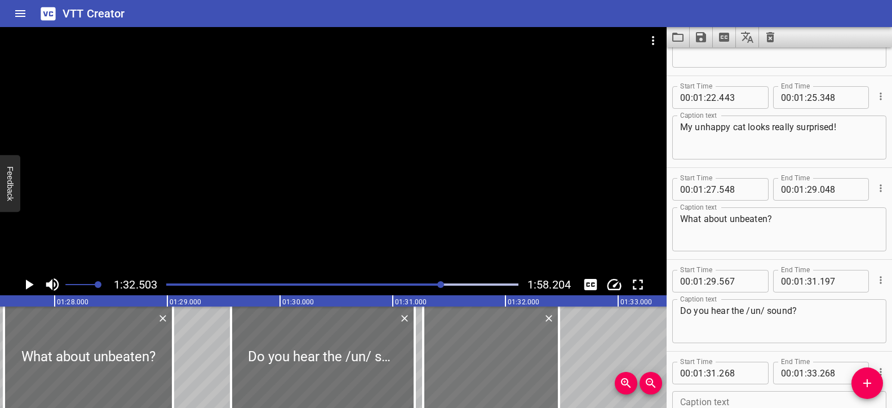
drag, startPoint x: 644, startPoint y: 340, endPoint x: 530, endPoint y: 349, distance: 114.8
click at [553, 349] on div at bounding box center [558, 356] width 11 height 101
type input "32"
type input "273"
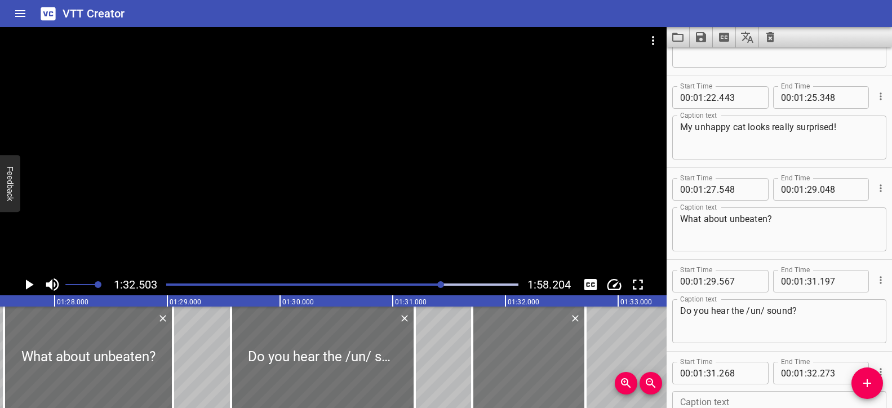
drag, startPoint x: 498, startPoint y: 353, endPoint x: 547, endPoint y: 354, distance: 49.0
click at [548, 354] on div at bounding box center [528, 356] width 113 height 101
type input "713"
drag, startPoint x: 584, startPoint y: 349, endPoint x: 554, endPoint y: 350, distance: 30.4
click at [554, 350] on div at bounding box center [555, 356] width 11 height 101
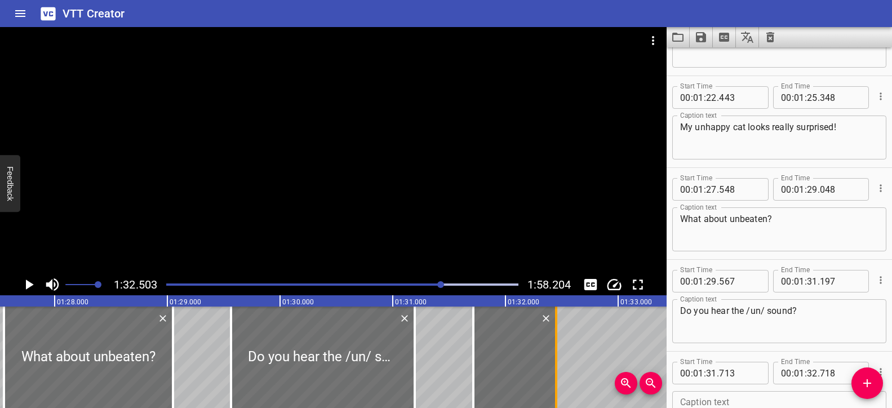
type input "448"
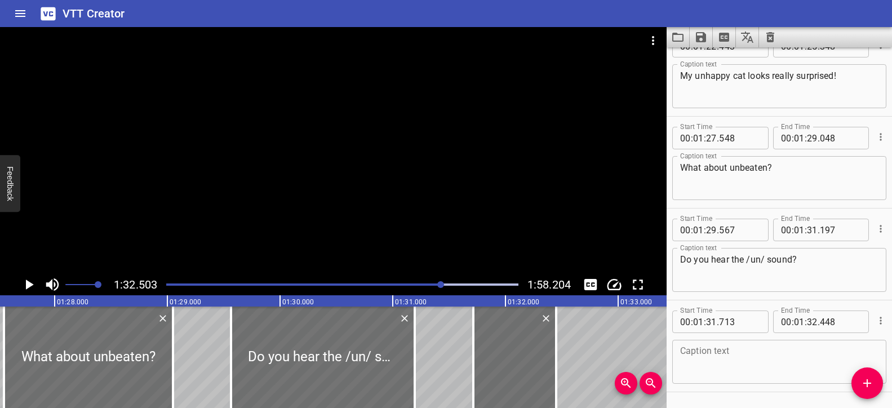
scroll to position [2172, 0]
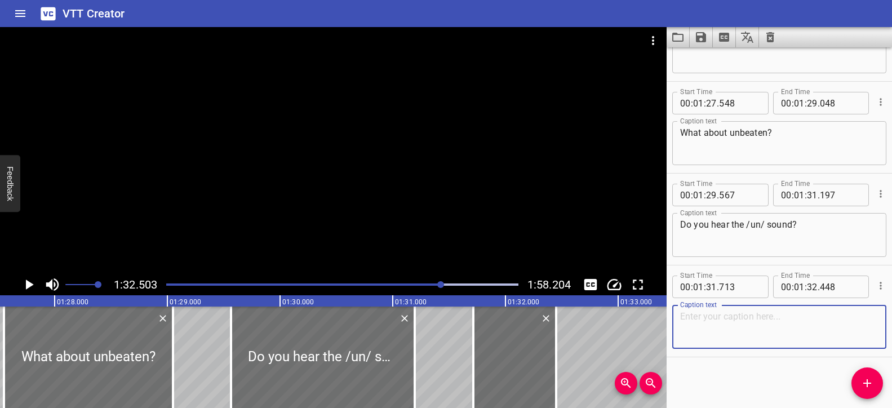
click at [750, 329] on textarea at bounding box center [779, 327] width 198 height 32
paste textarea "unbeaten"
type textarea "unbeaten"
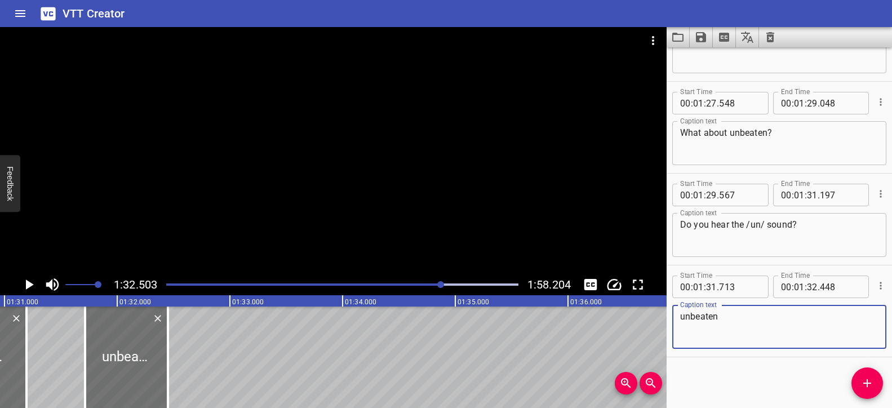
scroll to position [0, 10237]
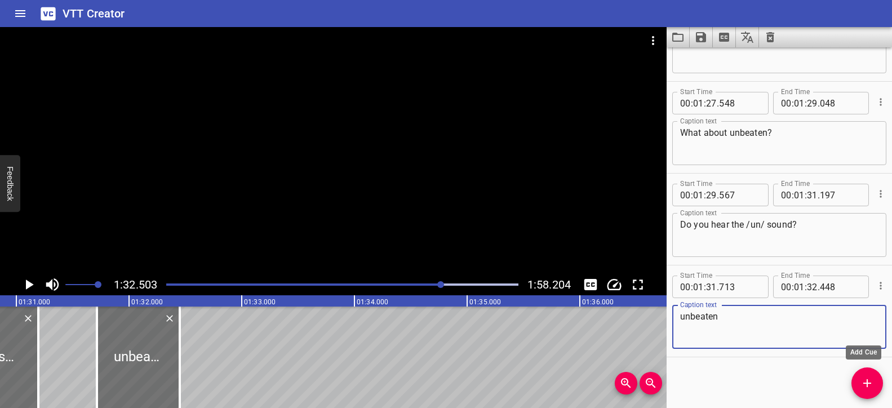
click at [870, 383] on icon "Add Cue" at bounding box center [867, 383] width 8 height 8
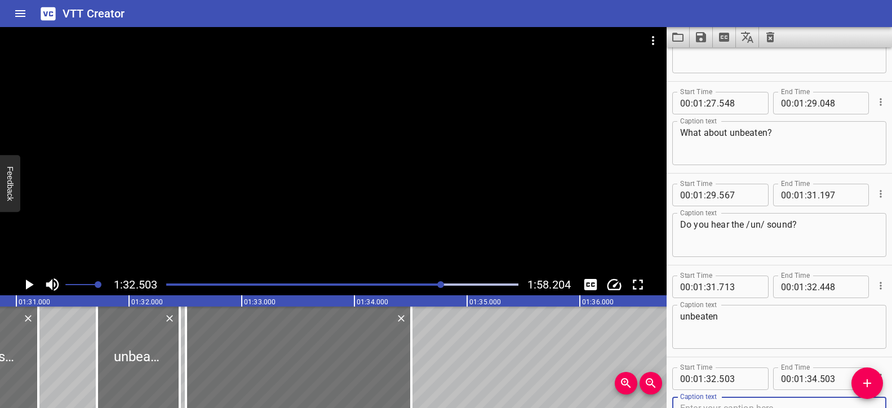
scroll to position [2177, 0]
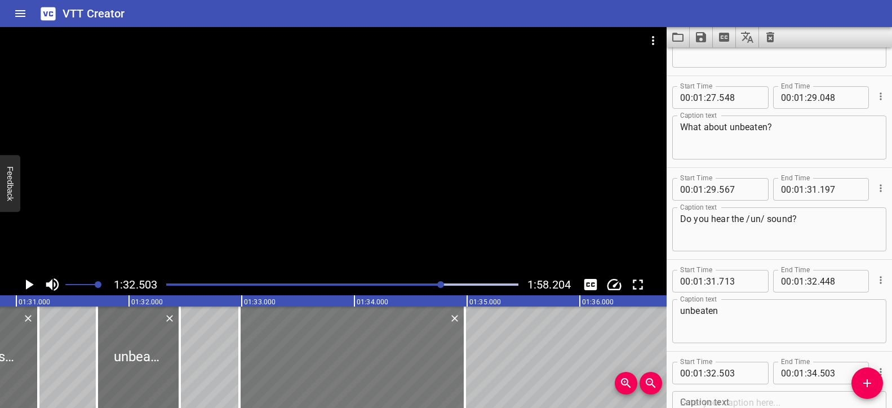
drag, startPoint x: 308, startPoint y: 376, endPoint x: 355, endPoint y: 365, distance: 48.6
click at [355, 365] on div at bounding box center [351, 356] width 225 height 101
type input "978"
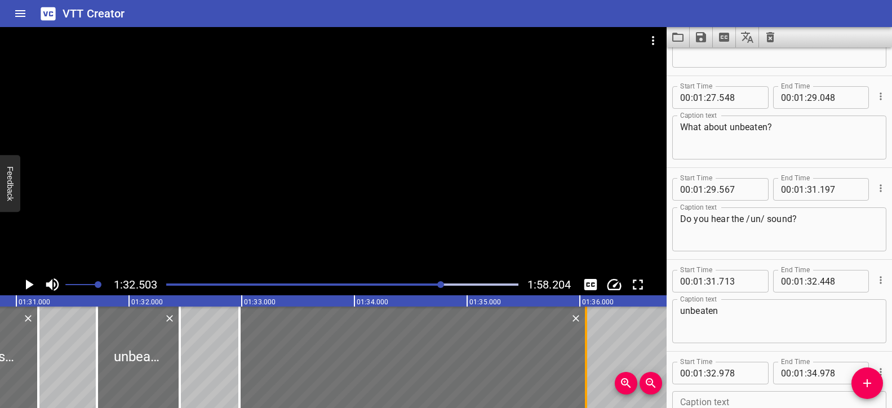
drag, startPoint x: 468, startPoint y: 353, endPoint x: 587, endPoint y: 351, distance: 118.9
click at [587, 351] on div at bounding box center [585, 356] width 11 height 101
type input "36"
type input "048"
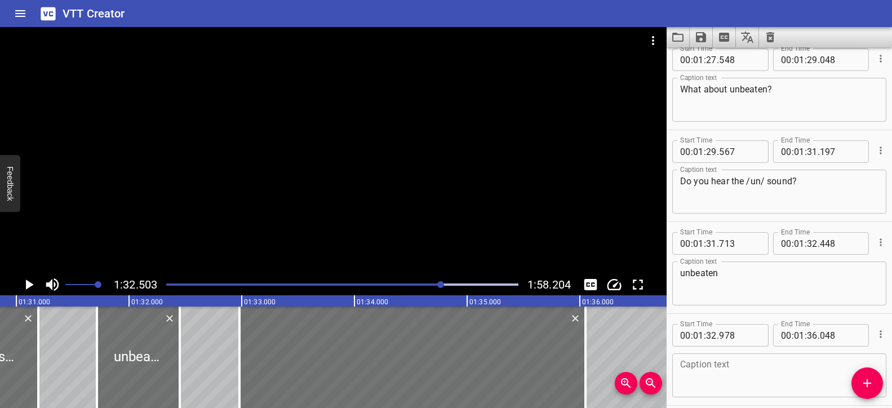
scroll to position [2264, 0]
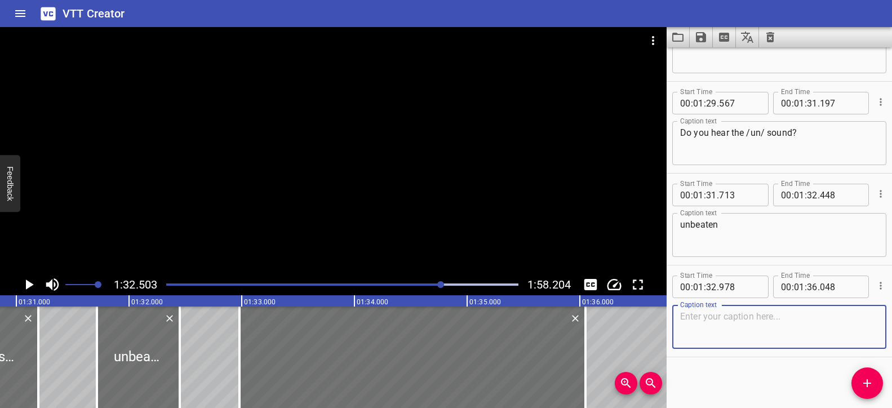
click at [713, 318] on textarea at bounding box center [779, 327] width 198 height 32
paste textarea "Unhappy cat’s top score is unbeaten."
type textarea "Unhappy cat’s top score is unbeaten."
click at [457, 188] on div at bounding box center [333, 150] width 666 height 247
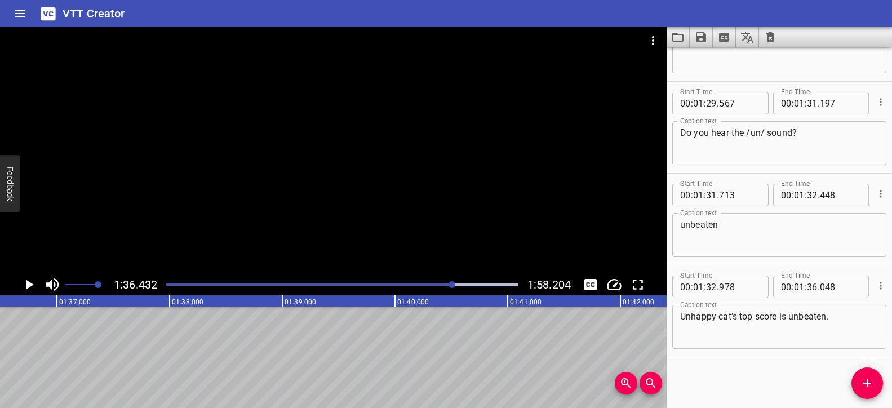
scroll to position [0, 10861]
click at [870, 381] on icon "Add Cue" at bounding box center [867, 383] width 14 height 14
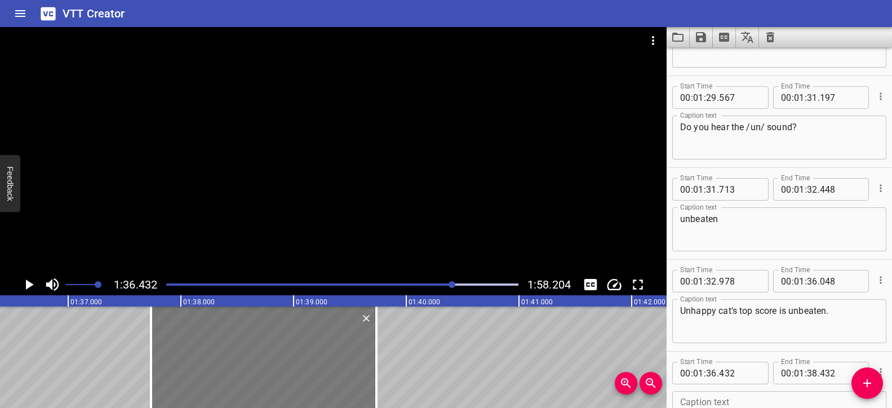
drag, startPoint x: 176, startPoint y: 370, endPoint x: 323, endPoint y: 365, distance: 146.5
click at [323, 365] on div at bounding box center [263, 356] width 225 height 101
type input "37"
type input "732"
type input "39"
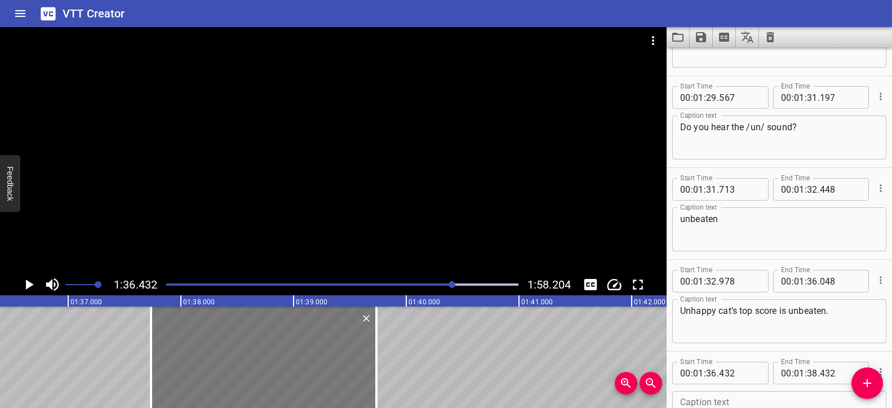
type input "732"
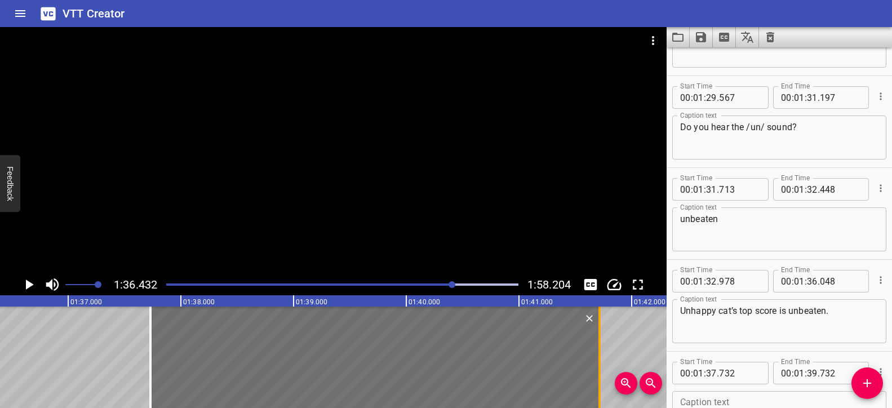
drag, startPoint x: 377, startPoint y: 359, endPoint x: 599, endPoint y: 351, distance: 222.1
click at [599, 351] on div at bounding box center [599, 356] width 11 height 101
type input "41"
type input "702"
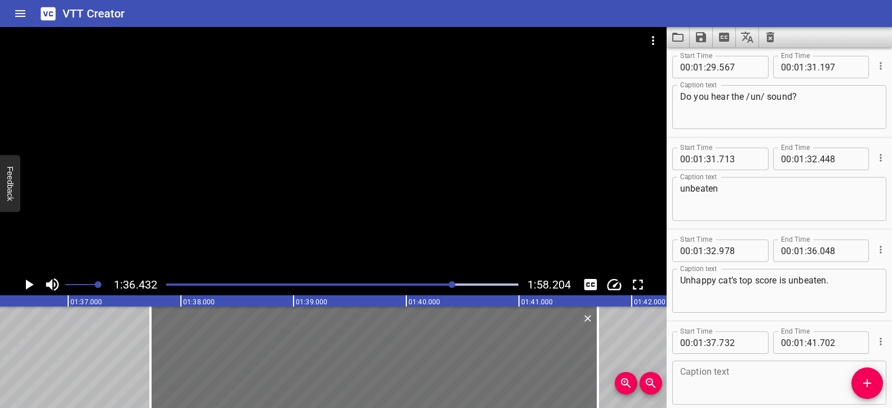
scroll to position [2355, 0]
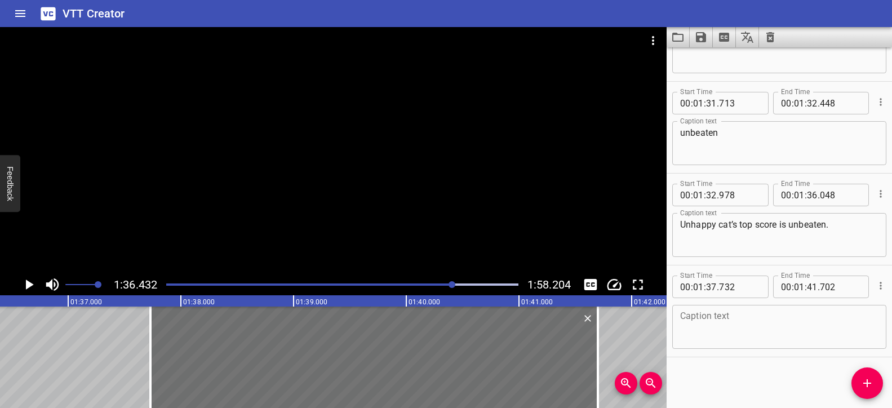
click at [726, 323] on textarea at bounding box center [779, 327] width 198 height 32
paste textarea "Words starting with /un/ mean"
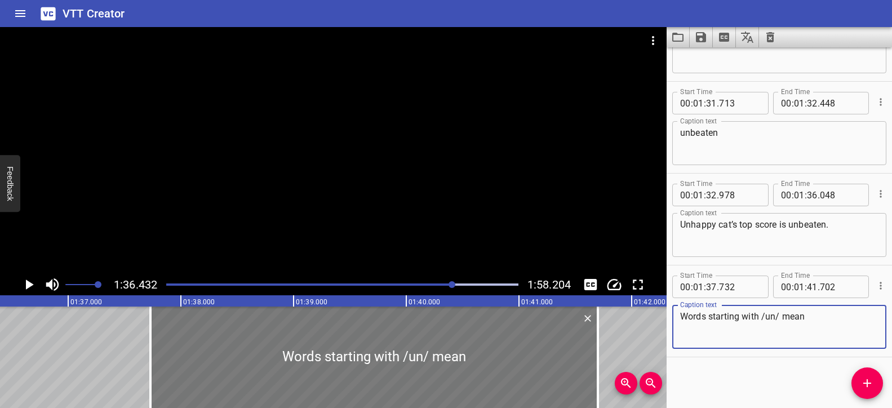
type textarea "Words starting with /un/ mean"
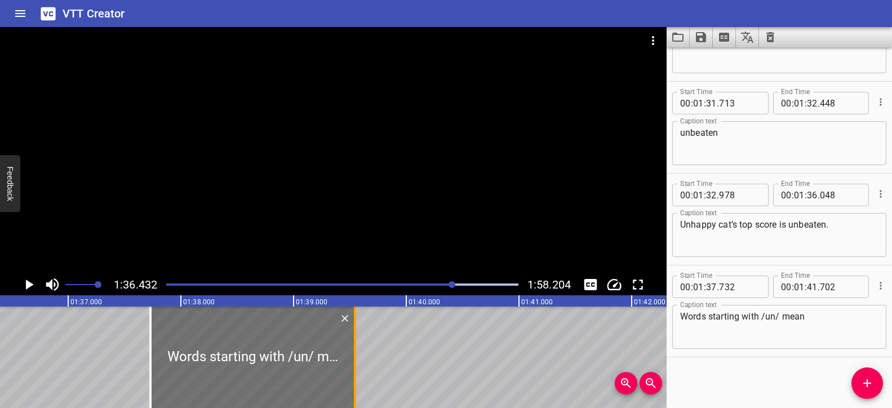
drag, startPoint x: 571, startPoint y: 340, endPoint x: 354, endPoint y: 350, distance: 217.1
click at [354, 350] on div at bounding box center [355, 356] width 2 height 101
type input "39"
type input "547"
click at [371, 212] on div at bounding box center [333, 150] width 666 height 247
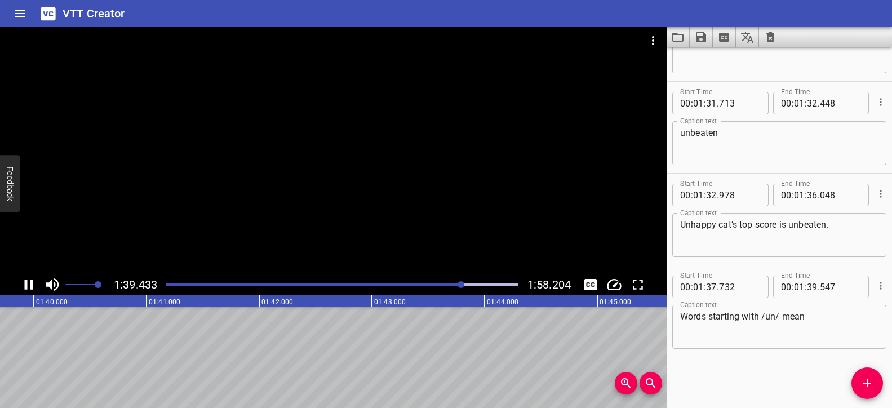
click at [371, 212] on div at bounding box center [333, 150] width 666 height 247
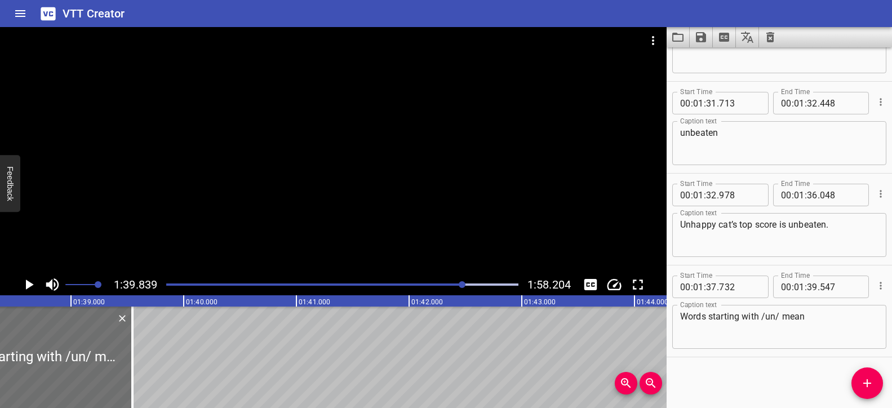
scroll to position [0, 11084]
click at [866, 381] on icon "Add Cue" at bounding box center [867, 383] width 8 height 8
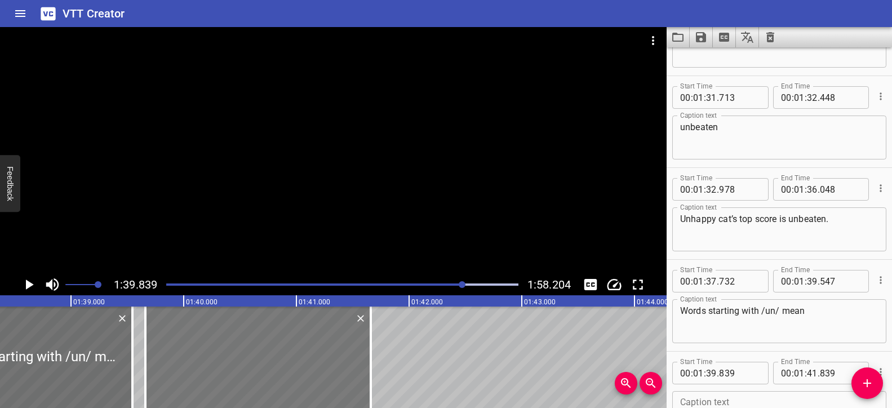
drag, startPoint x: 247, startPoint y: 335, endPoint x: 227, endPoint y: 333, distance: 20.4
click at [227, 333] on div at bounding box center [257, 356] width 225 height 101
type input "659"
click at [372, 340] on div at bounding box center [373, 356] width 2 height 101
type input "684"
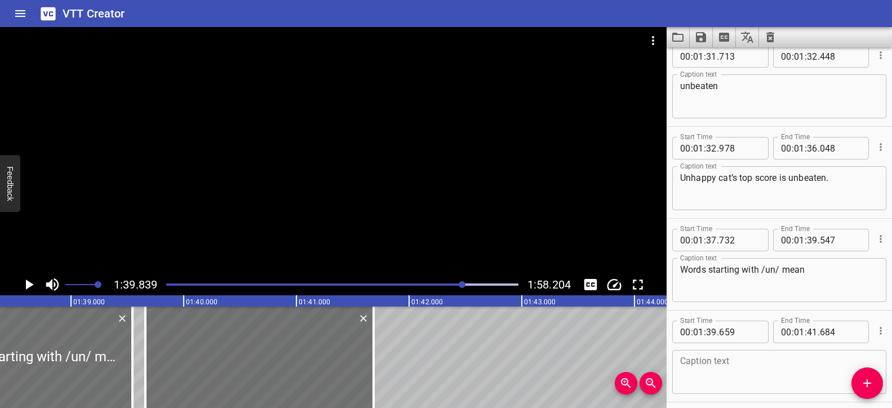
scroll to position [2447, 0]
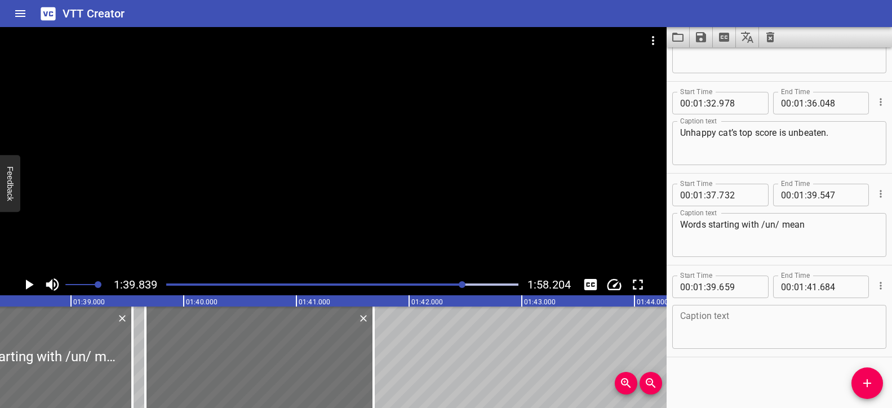
click at [735, 328] on textarea at bounding box center [779, 327] width 198 height 32
paste textarea "not or the opposite of the word."
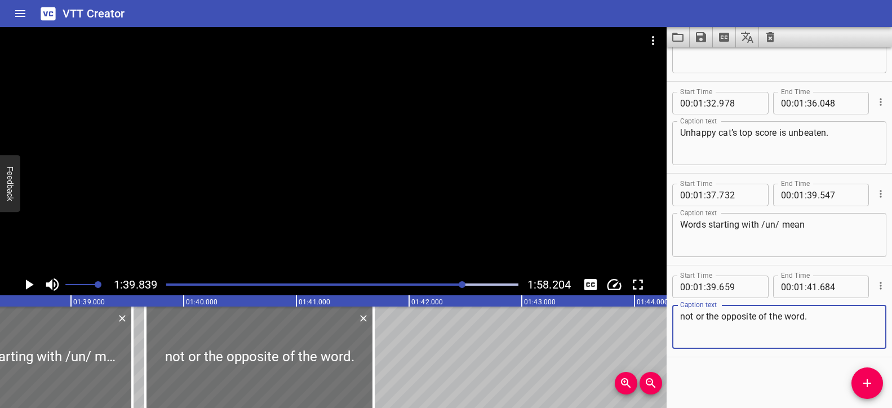
type textarea "not or the opposite of the word."
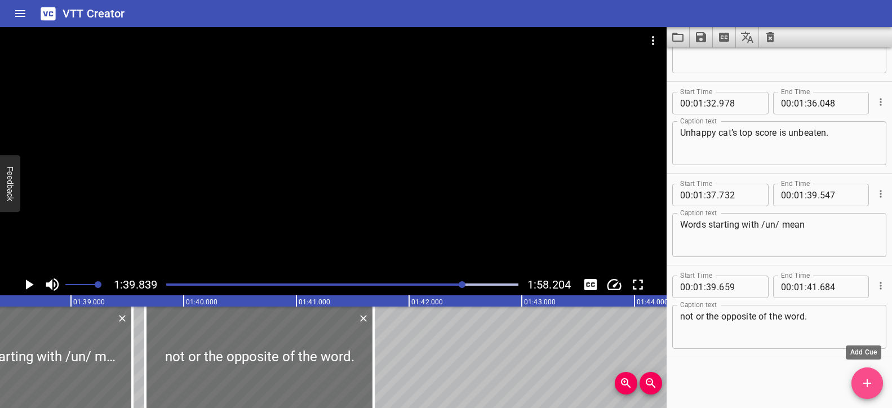
click at [858, 375] on button "Add Cue" at bounding box center [867, 383] width 32 height 32
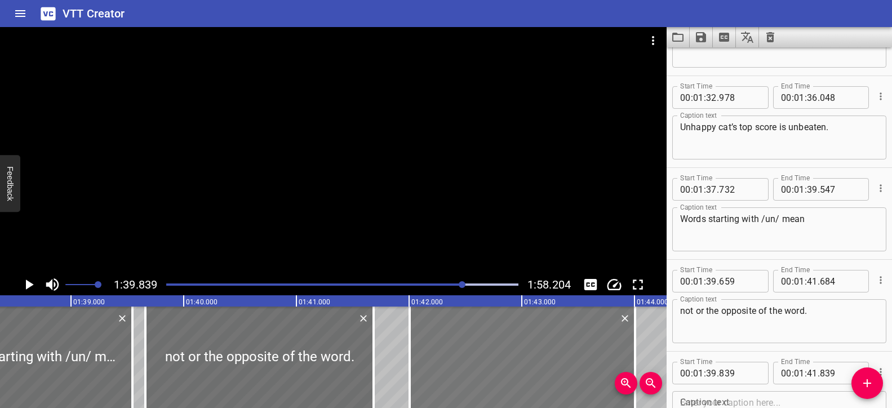
drag, startPoint x: 379, startPoint y: 355, endPoint x: 619, endPoint y: 353, distance: 239.4
click at [619, 353] on div at bounding box center [522, 356] width 225 height 101
type input "41"
type input "984"
type input "43"
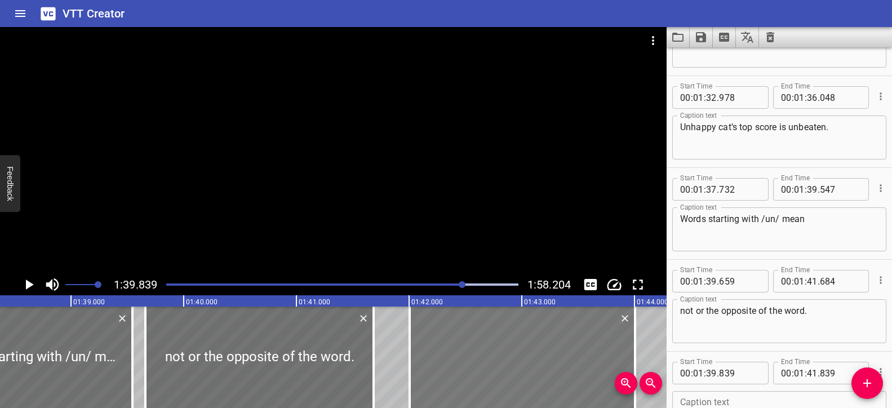
type input "984"
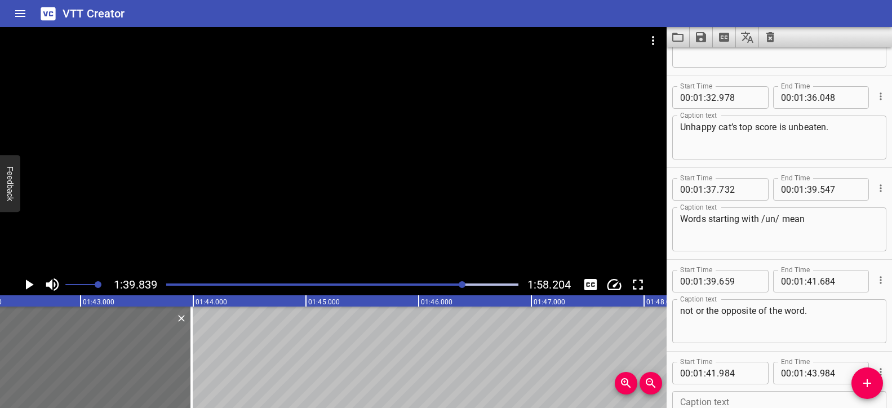
scroll to position [0, 11433]
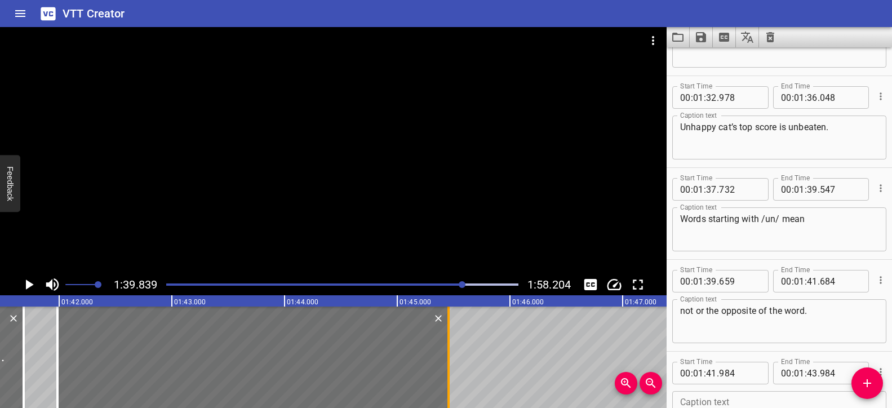
drag, startPoint x: 282, startPoint y: 334, endPoint x: 448, endPoint y: 339, distance: 165.7
click at [448, 339] on div at bounding box center [448, 356] width 2 height 101
type input "45"
type input "454"
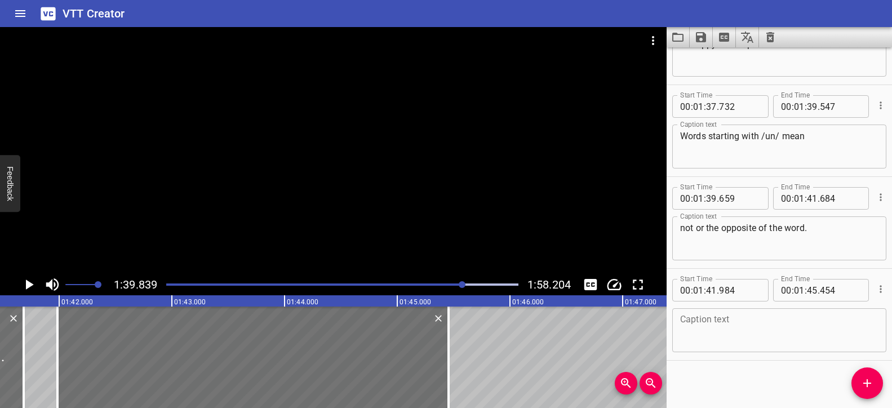
scroll to position [2539, 0]
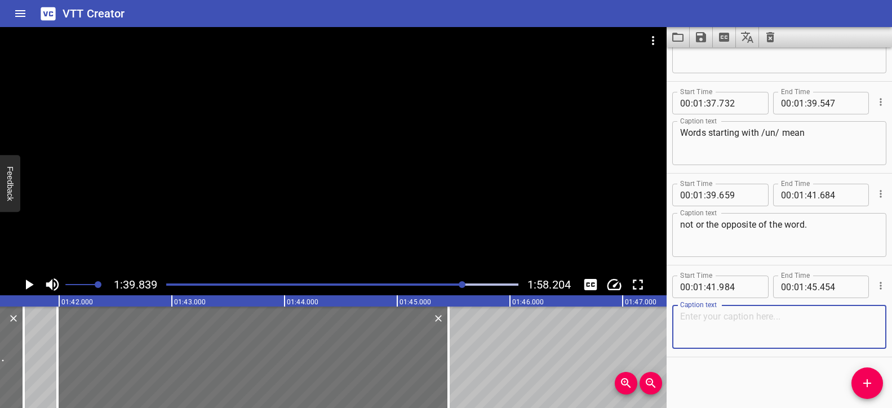
click at [762, 331] on textarea at bounding box center [779, 327] width 198 height 32
paste textarea "Words like untie, undo, unzip, unexpected and unbeaten."
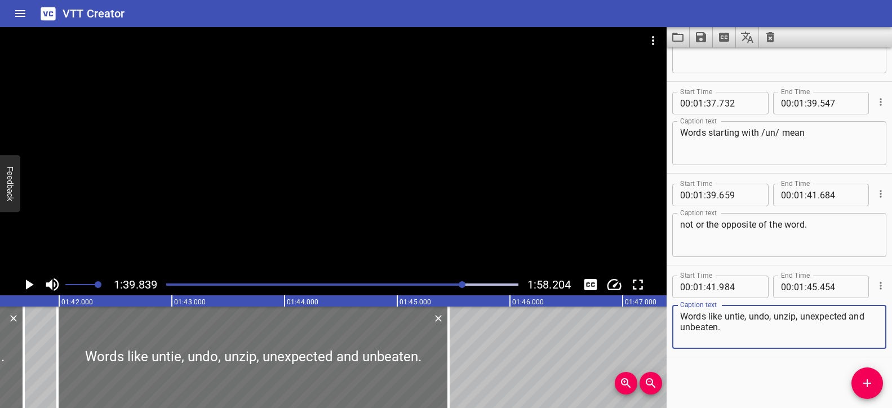
type textarea "Words like untie, undo, unzip, unexpected and unbeaten."
click at [331, 204] on div at bounding box center [333, 150] width 666 height 247
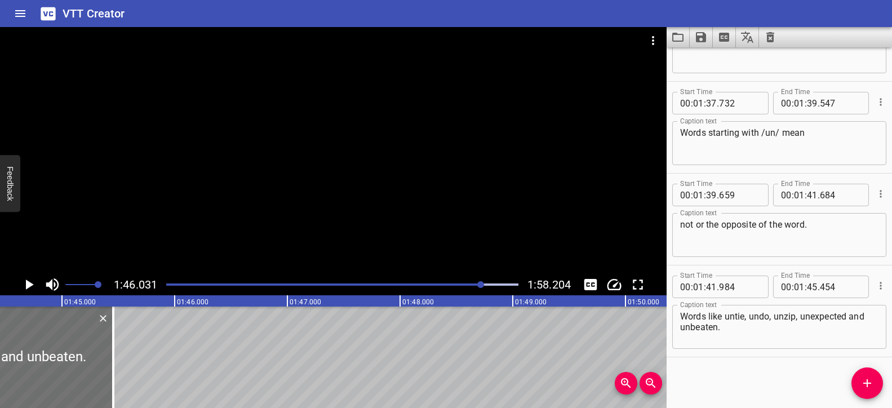
scroll to position [0, 11746]
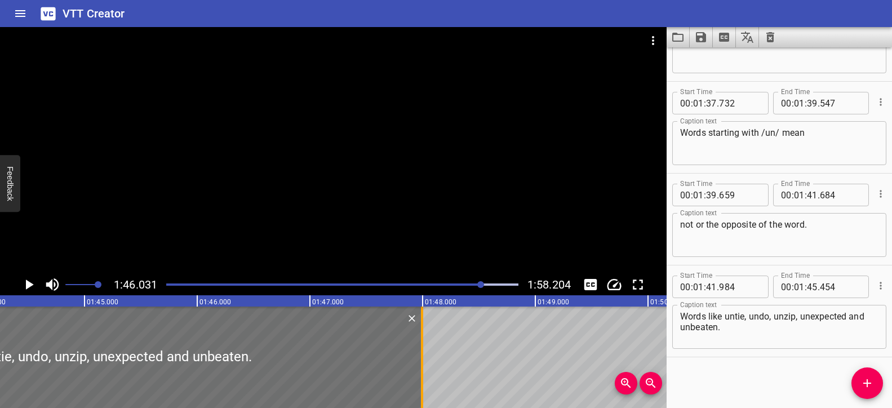
drag, startPoint x: 135, startPoint y: 337, endPoint x: 421, endPoint y: 339, distance: 286.2
click at [421, 339] on div at bounding box center [422, 356] width 2 height 101
type input "47"
type input "994"
click at [470, 281] on div at bounding box center [342, 285] width 366 height 16
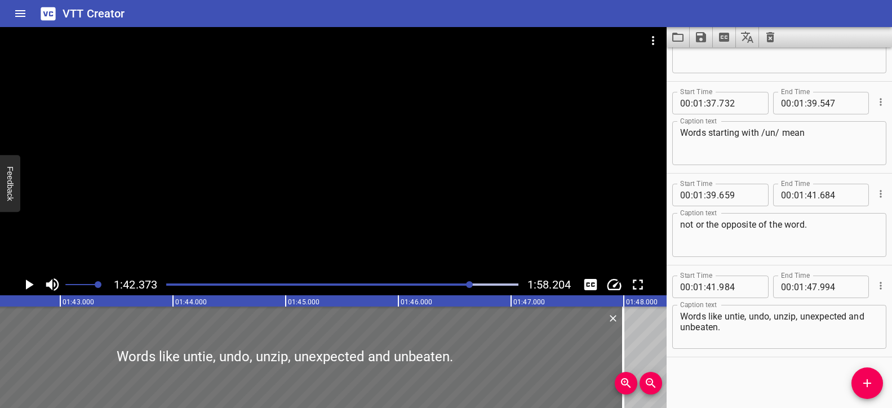
click at [471, 208] on div at bounding box center [333, 150] width 666 height 247
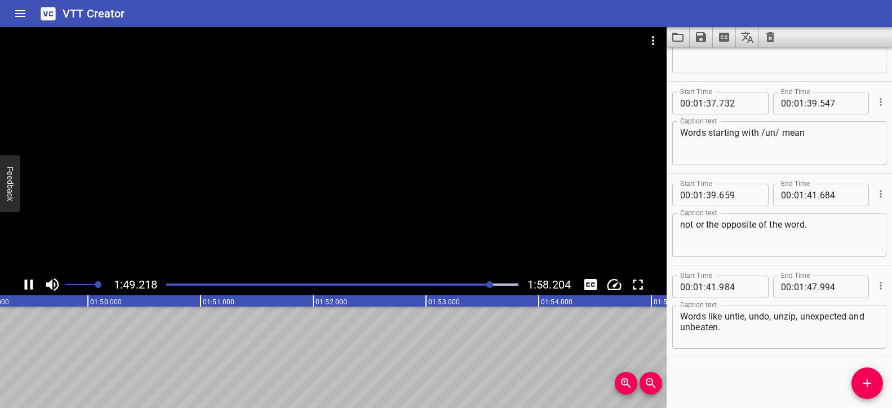
click at [390, 245] on div at bounding box center [333, 150] width 666 height 247
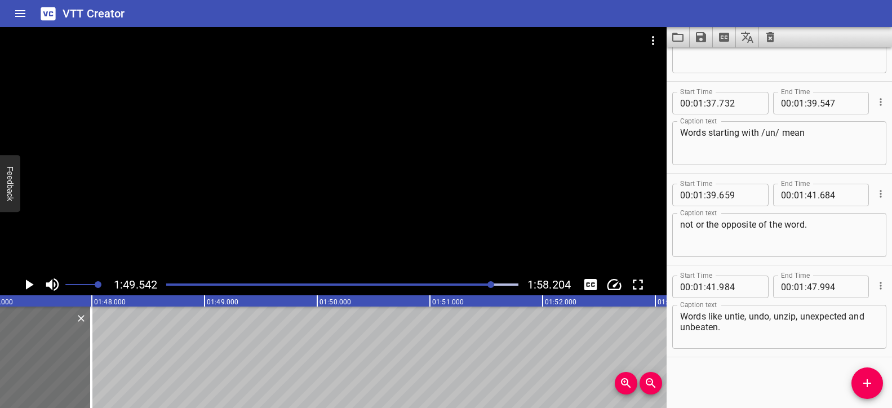
scroll to position [0, 12066]
click at [858, 384] on span "Add Cue" at bounding box center [867, 383] width 32 height 14
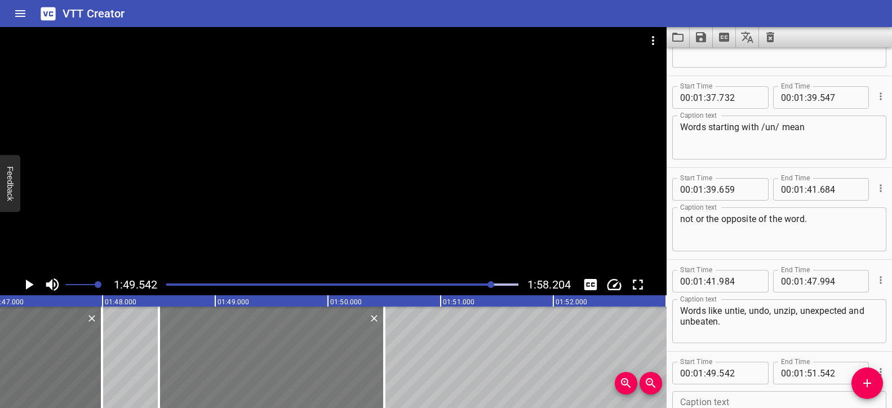
drag, startPoint x: 419, startPoint y: 366, endPoint x: 301, endPoint y: 363, distance: 117.2
click at [301, 363] on div at bounding box center [271, 356] width 225 height 101
type input "48"
type input "497"
type input "50"
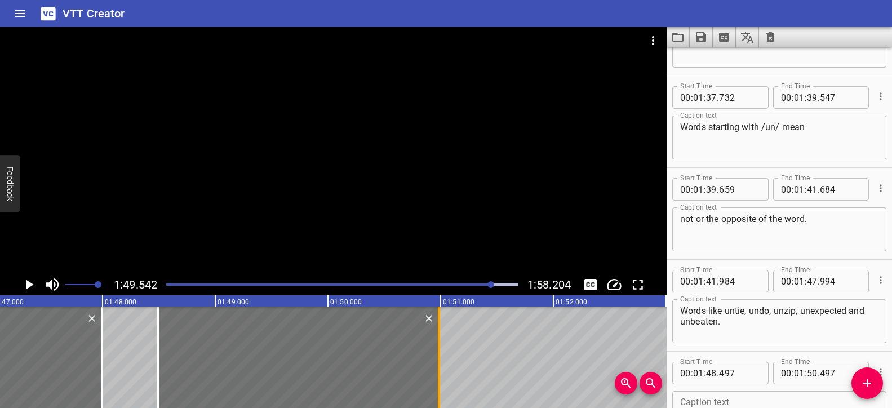
drag, startPoint x: 407, startPoint y: 343, endPoint x: 442, endPoint y: 345, distance: 35.0
click at [442, 345] on div at bounding box center [438, 356] width 11 height 101
type input "987"
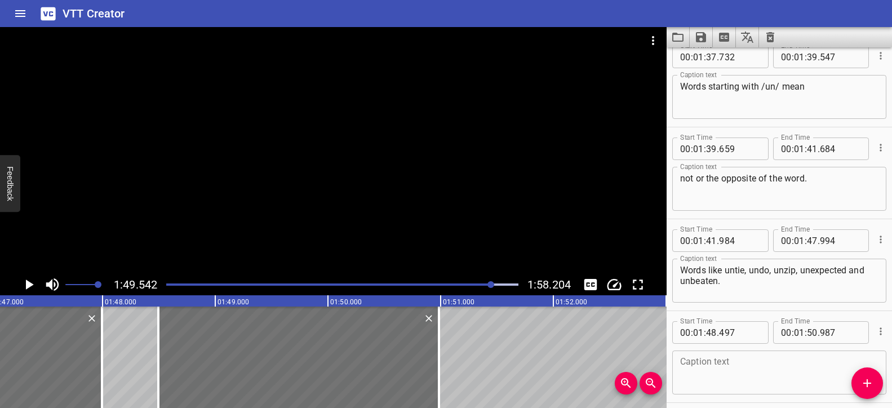
scroll to position [2631, 0]
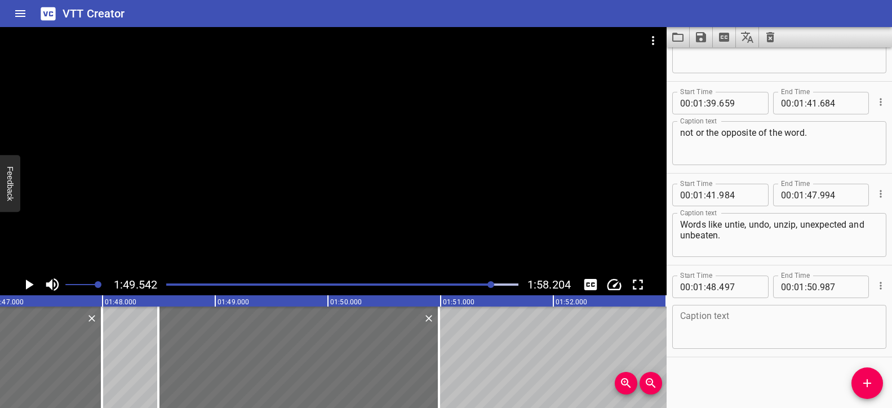
click at [747, 313] on textarea at bounding box center [779, 327] width 198 height 32
paste textarea "Great job [DATE]!"
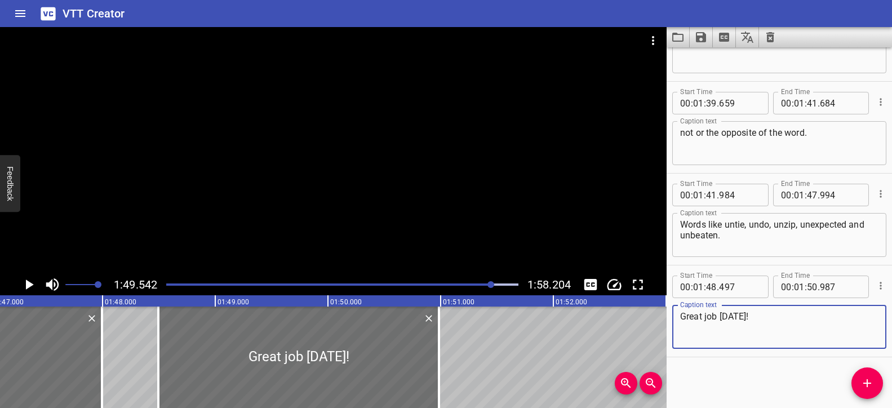
type textarea "Great job [DATE]!"
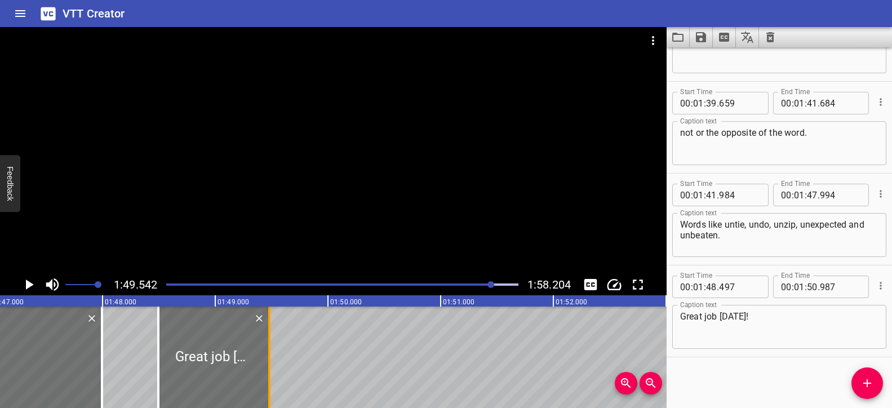
drag, startPoint x: 441, startPoint y: 334, endPoint x: 271, endPoint y: 344, distance: 169.9
click at [271, 344] on div at bounding box center [269, 356] width 11 height 101
type input "49"
type input "482"
click at [862, 379] on icon "Add Cue" at bounding box center [867, 383] width 14 height 14
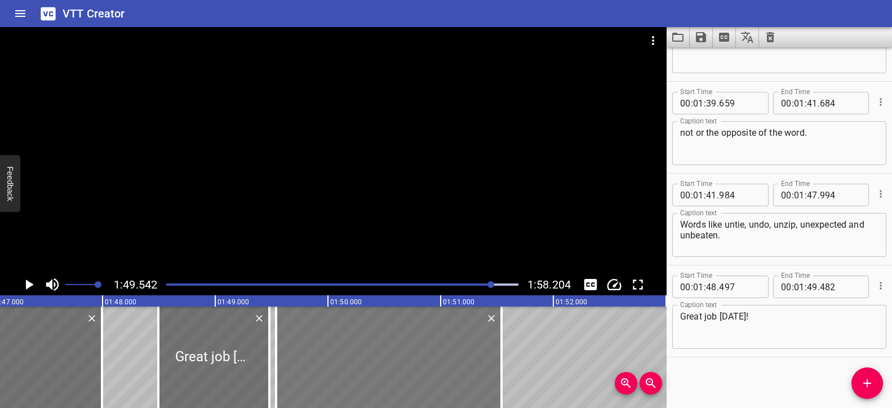
scroll to position [2637, 0]
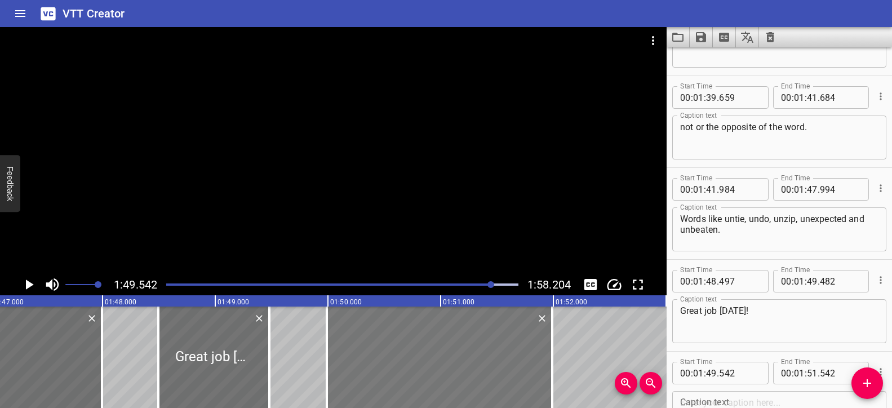
drag, startPoint x: 413, startPoint y: 365, endPoint x: 462, endPoint y: 365, distance: 49.0
click at [463, 365] on div at bounding box center [439, 356] width 225 height 101
type input "987"
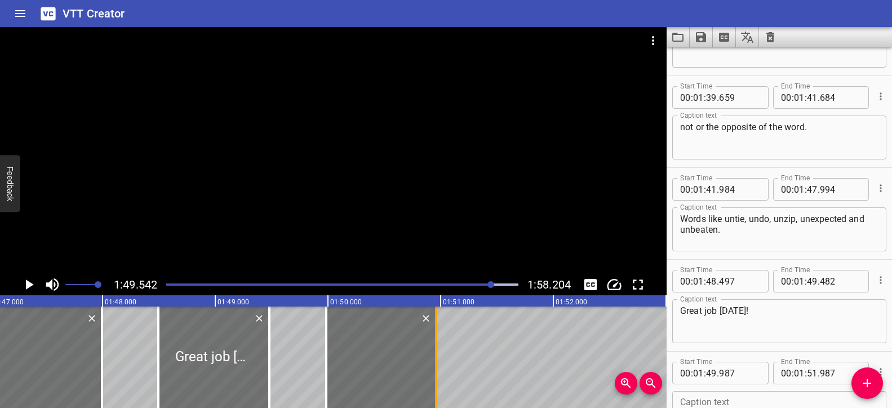
drag, startPoint x: 552, startPoint y: 352, endPoint x: 436, endPoint y: 359, distance: 116.3
click at [436, 359] on div at bounding box center [436, 356] width 2 height 101
type input "50"
type input "957"
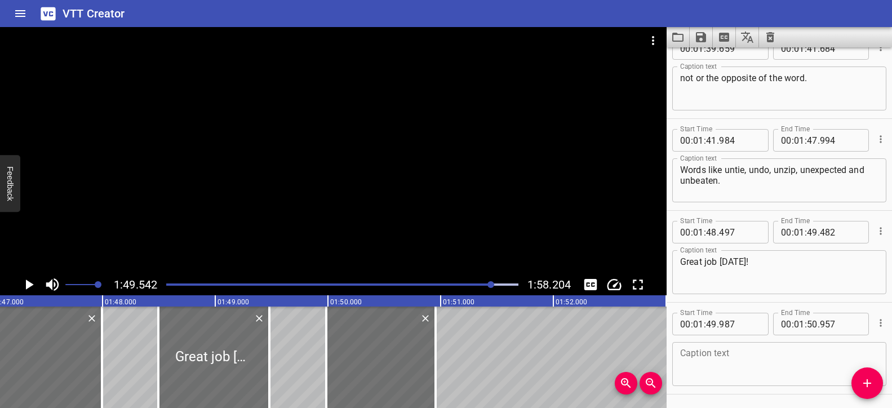
scroll to position [2723, 0]
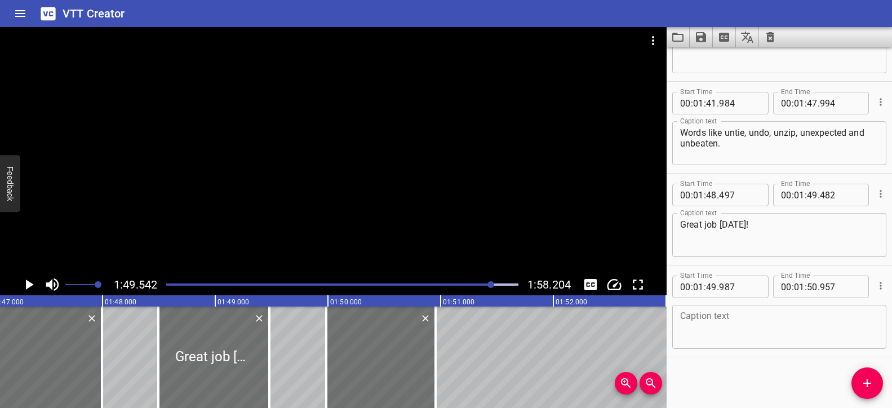
click at [763, 345] on div "Caption text" at bounding box center [779, 327] width 214 height 44
paste textarea "And don’t mind him—"
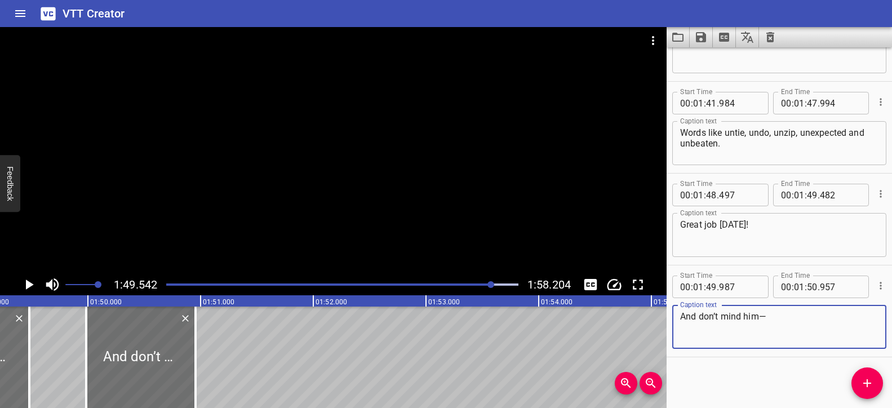
scroll to position [0, 12294]
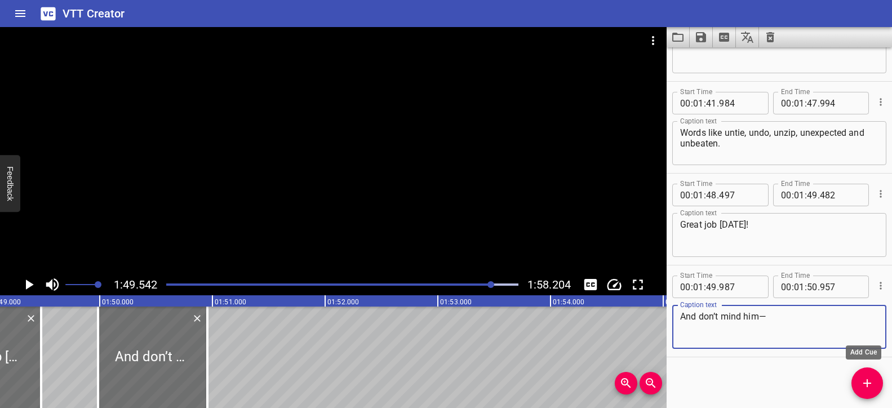
type textarea "And don’t mind him—"
click at [868, 373] on button "Add Cue" at bounding box center [867, 383] width 32 height 32
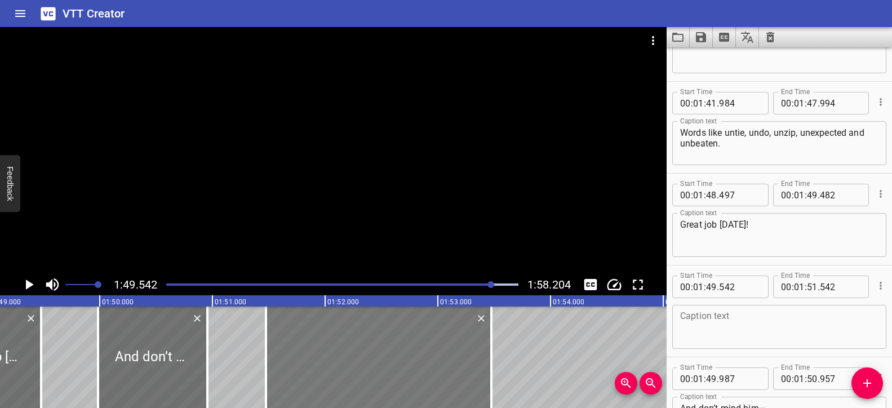
drag, startPoint x: 257, startPoint y: 350, endPoint x: 475, endPoint y: 346, distance: 218.1
type input "51"
type input "477"
type input "53"
type input "477"
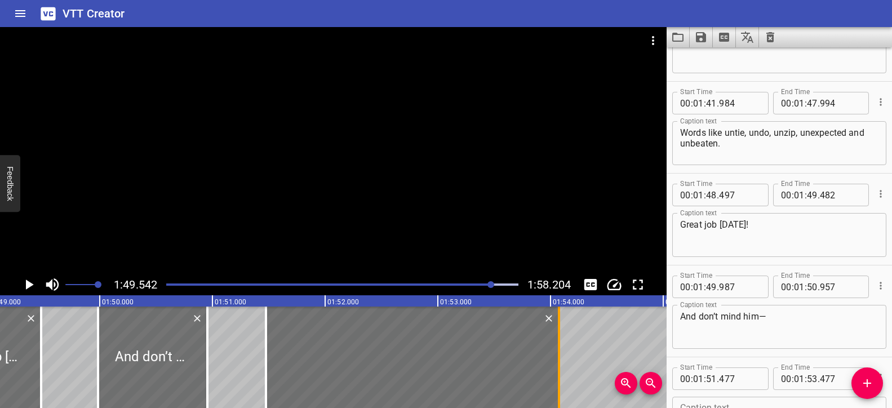
drag, startPoint x: 490, startPoint y: 343, endPoint x: 557, endPoint y: 346, distance: 67.7
click at [558, 346] on div at bounding box center [559, 356] width 2 height 101
type input "54"
type input "077"
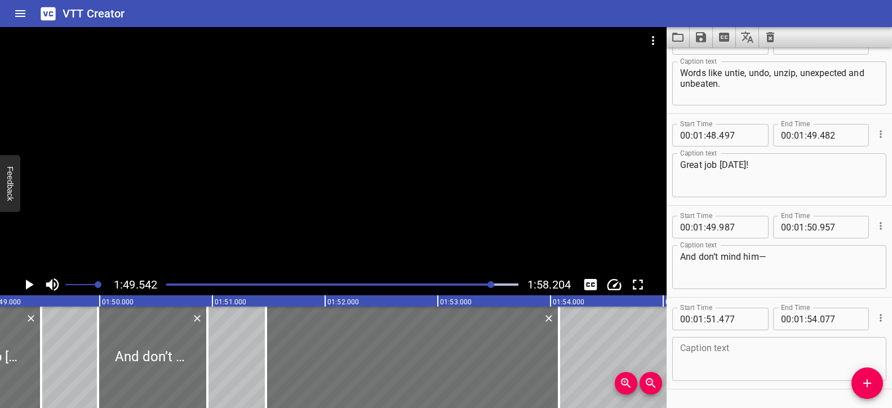
scroll to position [2815, 0]
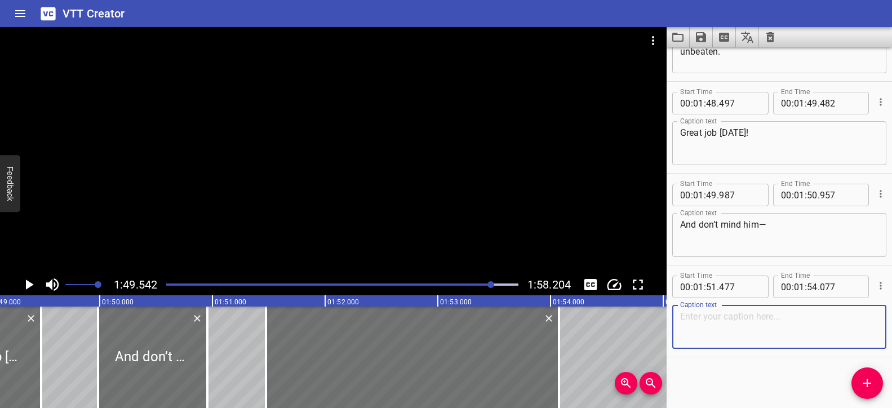
click at [734, 328] on textarea at bounding box center [779, 327] width 198 height 32
paste textarea "And don’t mind him—"
type textarea "And don’t mind him—"
click at [729, 315] on textarea at bounding box center [779, 327] width 198 height 32
paste textarea "unhappy cat is always unhappy."
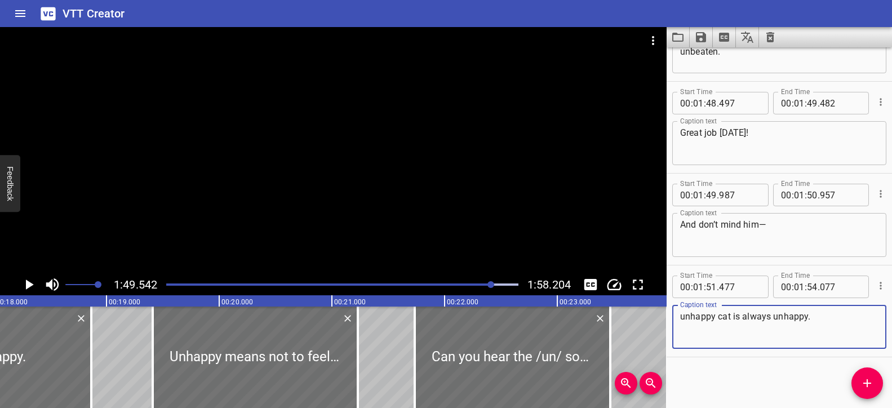
scroll to position [0, 1691]
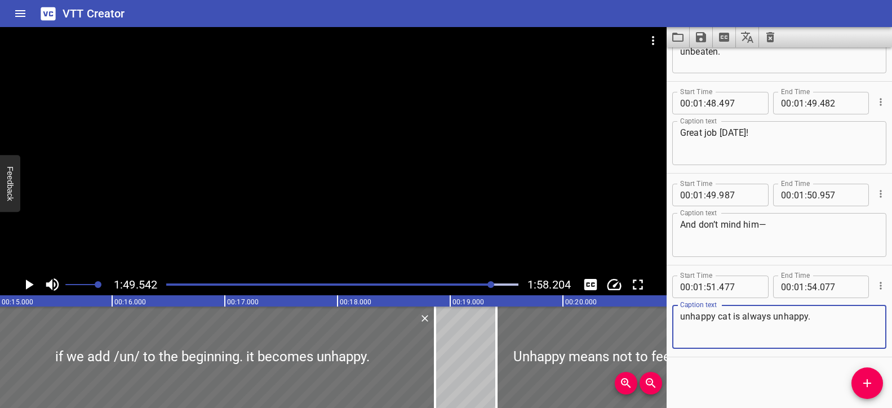
type textarea "unhappy cat is always unhappy."
click at [170, 284] on div "Play progress" at bounding box center [316, 284] width 352 height 2
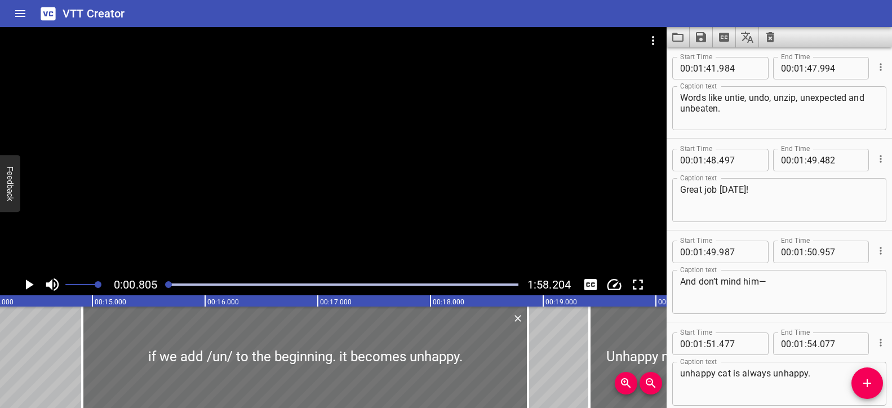
scroll to position [2755, 0]
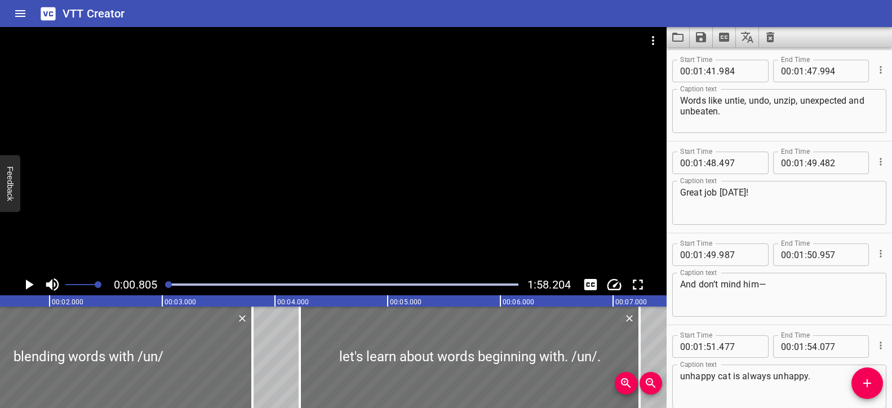
click at [365, 172] on div at bounding box center [333, 150] width 666 height 247
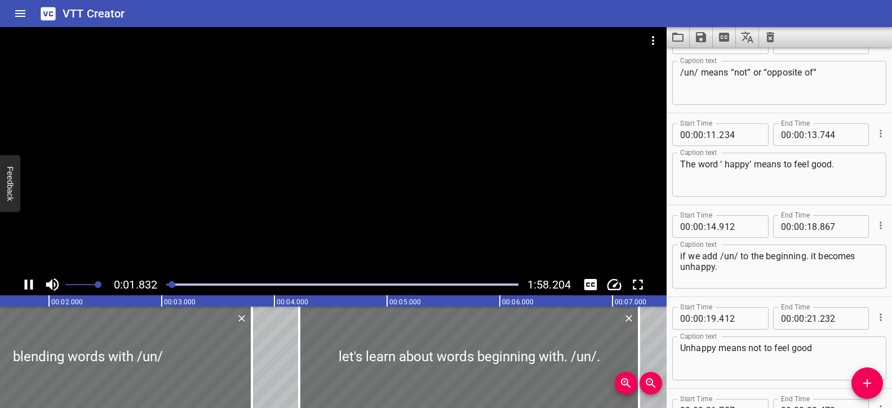
scroll to position [50, 0]
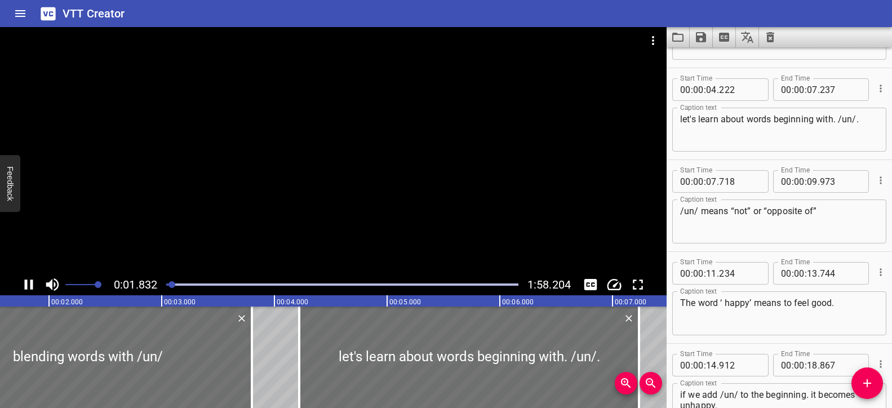
click at [364, 179] on div at bounding box center [333, 150] width 666 height 247
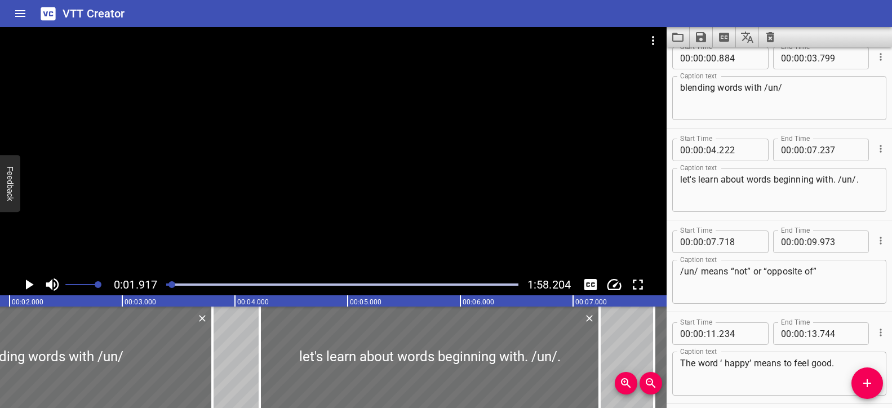
scroll to position [0, 0]
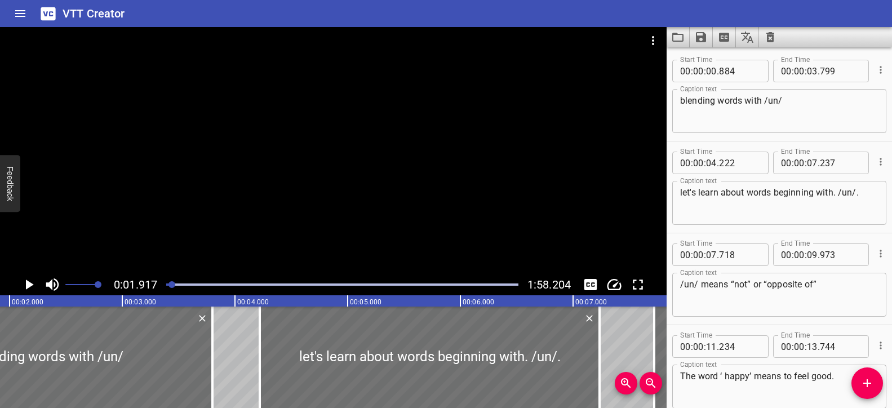
click at [395, 198] on div at bounding box center [333, 150] width 666 height 247
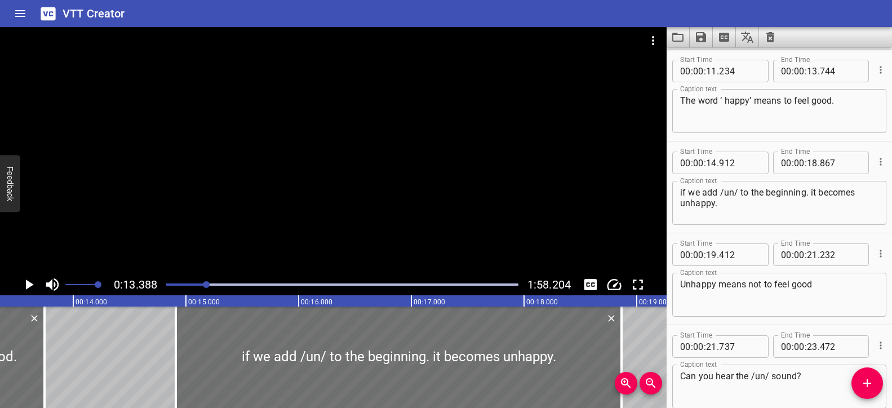
scroll to position [0, 1509]
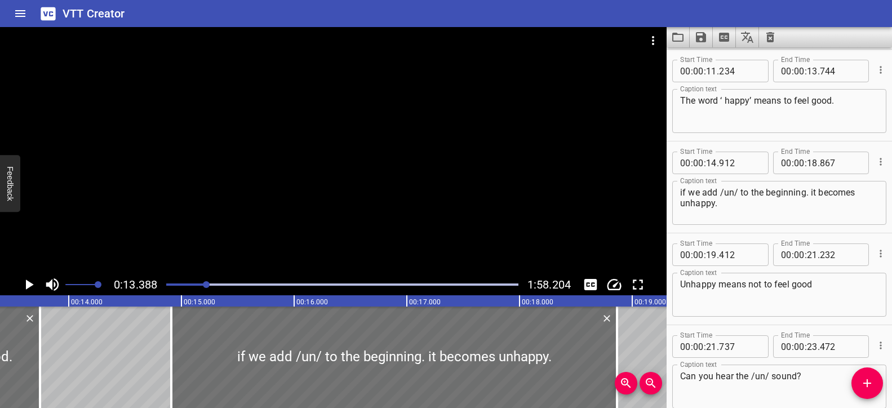
click at [383, 217] on div at bounding box center [333, 150] width 666 height 247
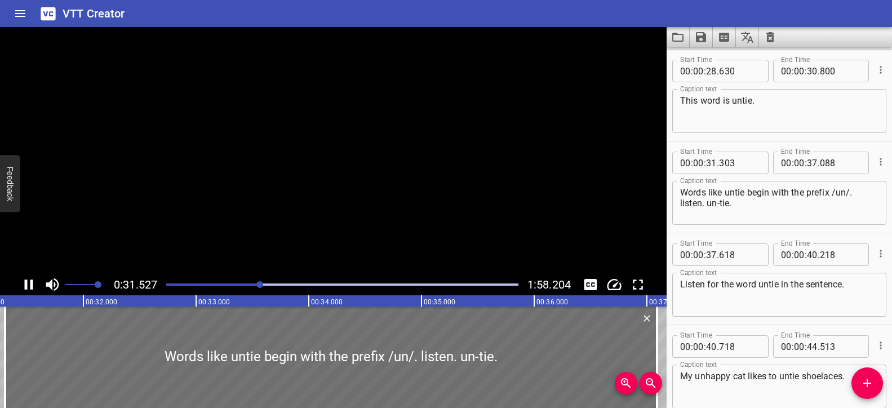
scroll to position [918, 0]
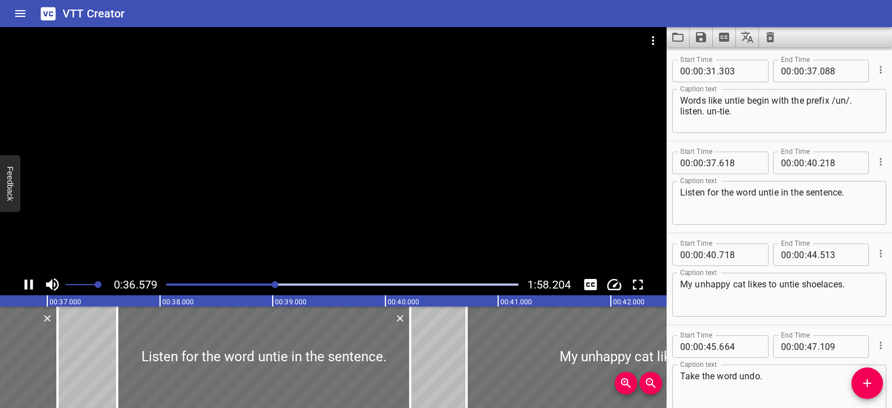
click at [321, 180] on div at bounding box center [333, 150] width 666 height 247
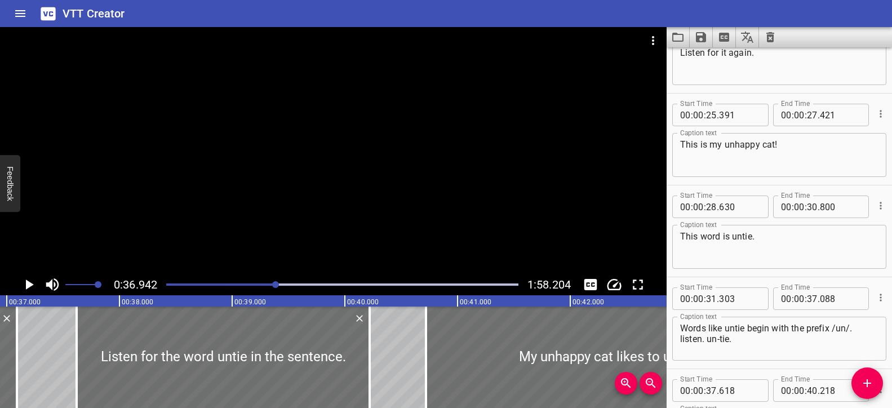
scroll to position [693, 0]
click at [680, 340] on textarea "Words like untie begin with the prefix /un/. listen. un-tie." at bounding box center [779, 337] width 198 height 32
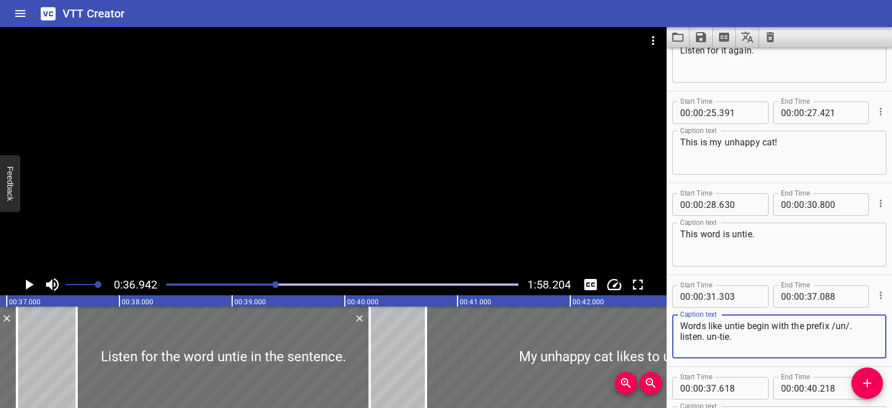
type textarea "Words like untie begin with the prefix /un/. listen. un-tie."
click at [536, 198] on div at bounding box center [333, 150] width 666 height 247
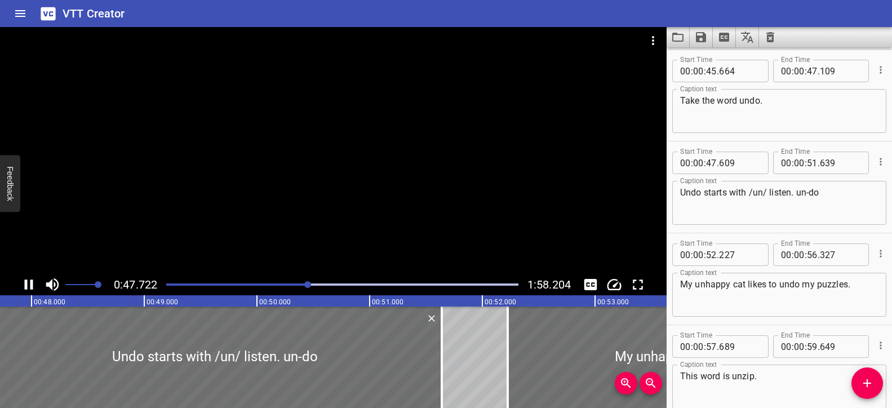
scroll to position [1286, 0]
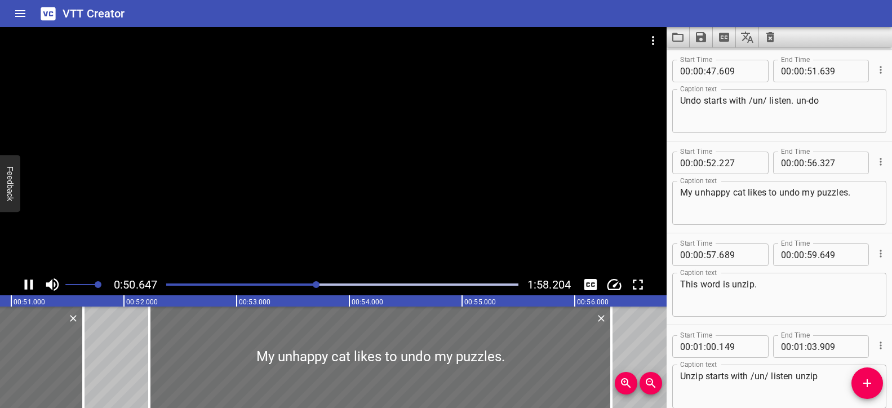
click at [410, 211] on div at bounding box center [333, 150] width 666 height 247
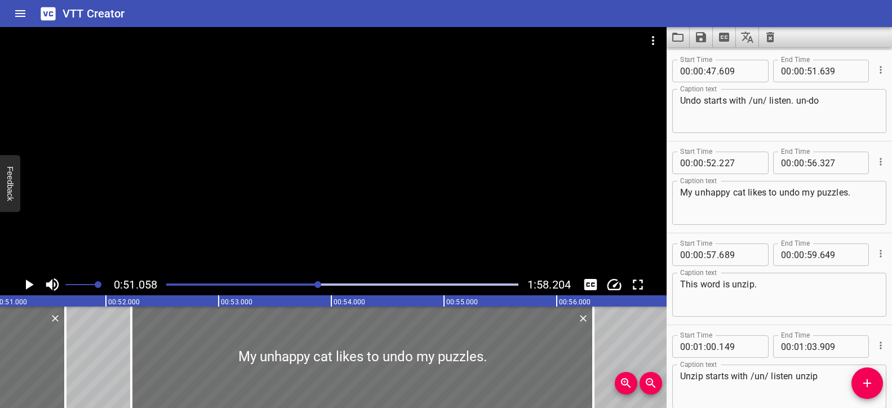
click at [410, 211] on div at bounding box center [333, 150] width 666 height 247
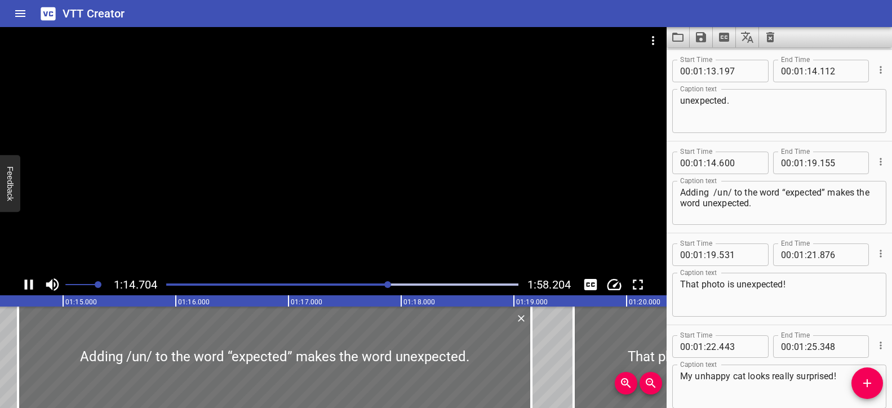
scroll to position [1928, 0]
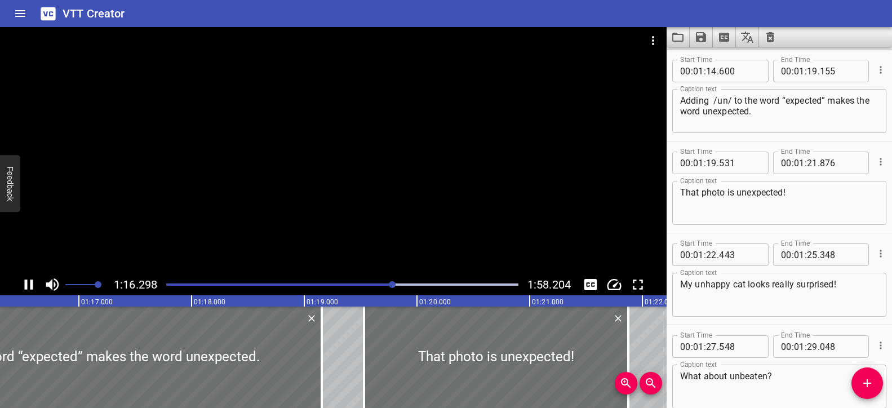
click at [325, 211] on div at bounding box center [333, 150] width 666 height 247
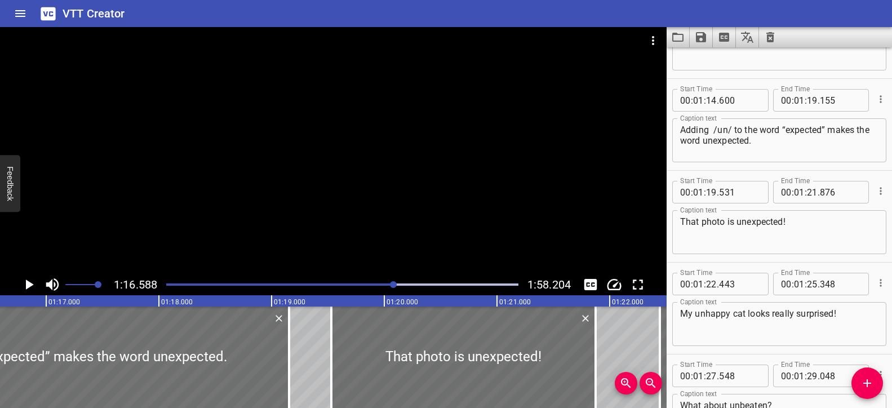
scroll to position [1892, 0]
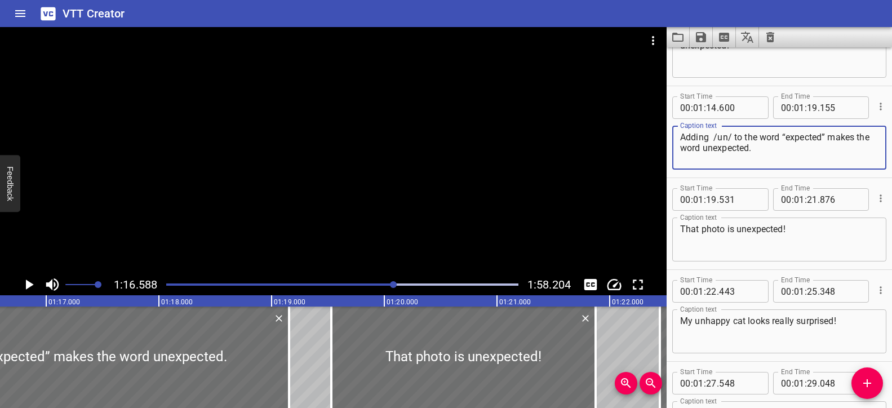
click at [714, 137] on textarea "Adding /un/ to the word “expected” makes the word unexpected." at bounding box center [779, 148] width 198 height 32
type textarea "Adding /un/ to the word “expected” makes the word unexpected."
click at [282, 204] on div at bounding box center [333, 150] width 666 height 247
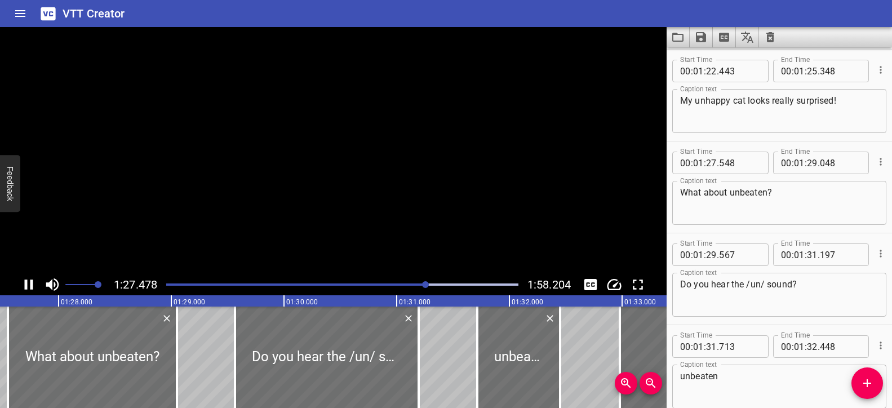
scroll to position [0, 0]
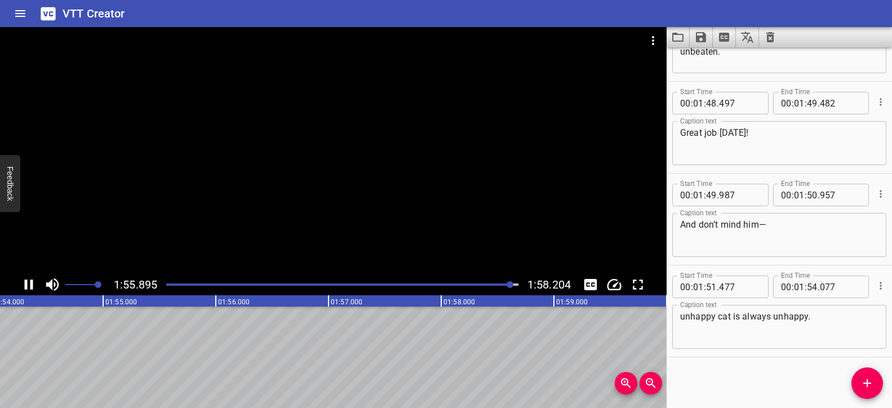
click at [328, 213] on div at bounding box center [333, 150] width 666 height 247
click at [705, 34] on icon "Save captions to file" at bounding box center [701, 37] width 10 height 10
click at [708, 61] on li "Save to VTT file" at bounding box center [731, 62] width 83 height 20
